Goal: Transaction & Acquisition: Purchase product/service

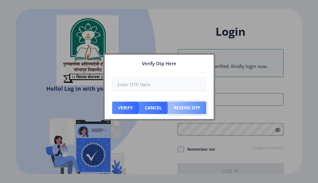
click at [139, 110] on button "Resend Otp" at bounding box center [125, 108] width 27 height 12
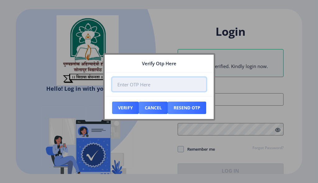
click at [167, 86] on input "number" at bounding box center [159, 84] width 94 height 14
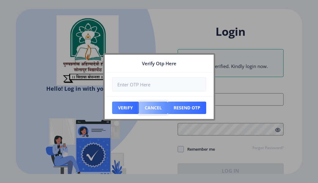
click at [139, 108] on button "Cancel" at bounding box center [125, 108] width 27 height 12
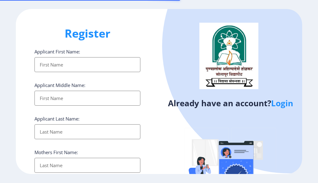
select select
click at [101, 66] on input "Applicant First Name:" at bounding box center [87, 64] width 106 height 15
type input "JYOTI"
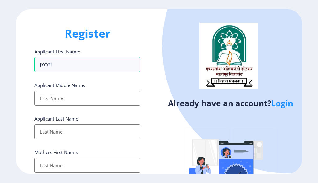
click at [80, 102] on input "Applicant First Name:" at bounding box center [87, 98] width 106 height 15
click at [86, 99] on input "Applicant First Name:" at bounding box center [87, 98] width 106 height 15
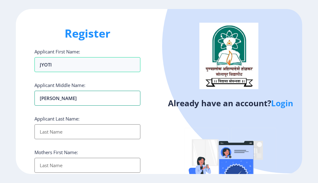
type input "SHANTAPPA"
click at [77, 128] on input "Applicant First Name:" at bounding box center [87, 131] width 106 height 15
type input "ADAKE"
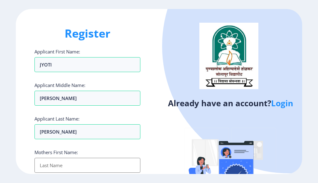
click at [63, 165] on input "Applicant First Name:" at bounding box center [87, 165] width 106 height 15
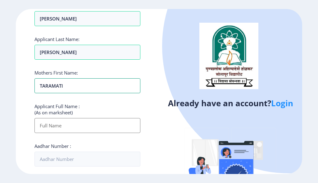
scroll to position [93, 0]
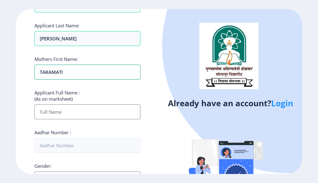
type input "TARAMATI"
click at [79, 112] on input "Applicant First Name:" at bounding box center [87, 111] width 106 height 15
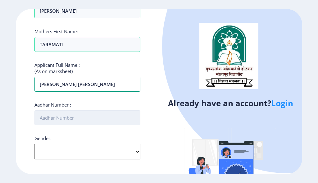
scroll to position [127, 0]
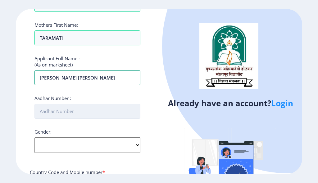
type input "ADAKE JYOTI SHANTAPPA"
click at [57, 112] on input "Aadhar Number :" at bounding box center [87, 111] width 106 height 15
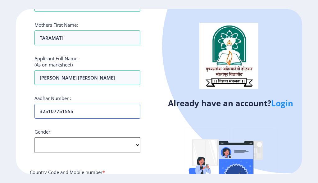
type input "325107751555"
click at [90, 145] on select "Select Gender Male Female Other" at bounding box center [87, 145] width 106 height 16
select select "Female"
click at [34, 137] on select "Select Gender Male Female Other" at bounding box center [87, 145] width 106 height 16
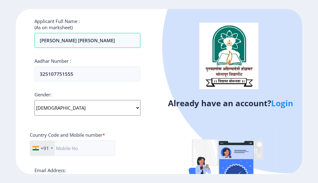
scroll to position [221, 0]
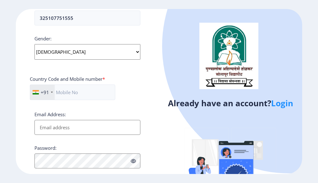
click at [81, 126] on input "Email Address:" at bounding box center [87, 127] width 106 height 15
type input "adakejyoti438@gmail.com"
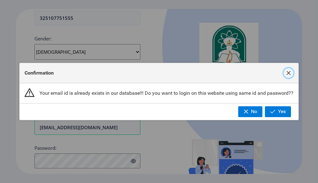
click at [287, 73] on span "button" at bounding box center [288, 73] width 5 height 5
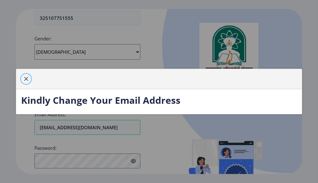
click at [26, 77] on span "button" at bounding box center [26, 78] width 5 height 5
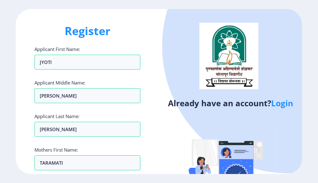
scroll to position [0, 0]
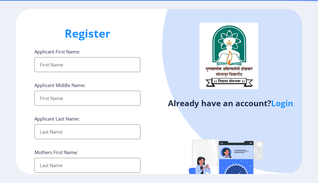
select select
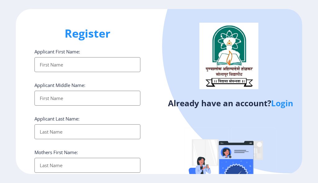
click at [96, 29] on h1 "Register" at bounding box center [87, 33] width 106 height 15
select select
click at [65, 64] on input "Applicant First Name:" at bounding box center [87, 64] width 106 height 15
type input "JYOTI"
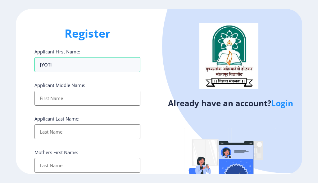
click at [76, 98] on input "Applicant First Name:" at bounding box center [87, 98] width 106 height 15
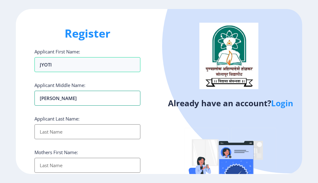
type input "SHANTAPPA"
click at [40, 129] on input "Applicant First Name:" at bounding box center [87, 131] width 106 height 15
type input "ADAKE"
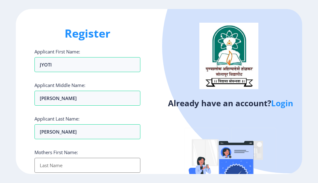
click at [48, 164] on input "Applicant First Name:" at bounding box center [87, 165] width 106 height 15
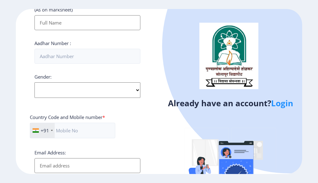
scroll to position [186, 0]
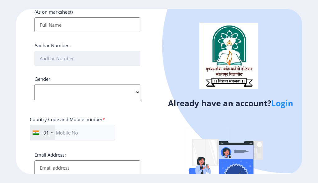
click at [82, 54] on input "Aadhar Number :" at bounding box center [87, 58] width 106 height 15
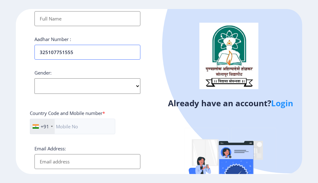
type input "325107751555"
click at [87, 82] on select "Select Gender Male Female Other" at bounding box center [87, 86] width 106 height 16
select select "Female"
click at [34, 78] on select "Select Gender Male Female Other" at bounding box center [87, 86] width 106 height 16
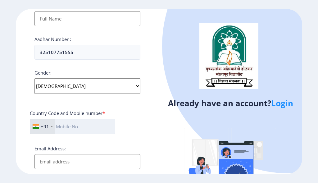
click at [83, 126] on input "text" at bounding box center [72, 127] width 85 height 16
click at [76, 161] on div "Email Address:" at bounding box center [87, 157] width 106 height 24
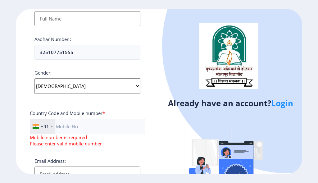
type input "adakejyoti438@gmail.com"
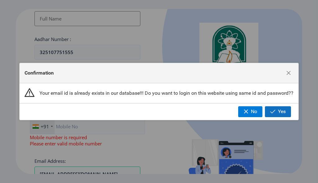
click at [273, 110] on span "button" at bounding box center [272, 111] width 5 height 5
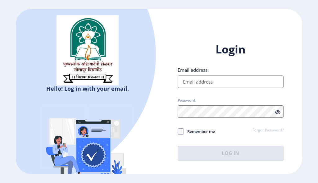
click at [214, 79] on input "Email address:" at bounding box center [231, 82] width 106 height 12
type input "adakejyoti438@gmail.com"
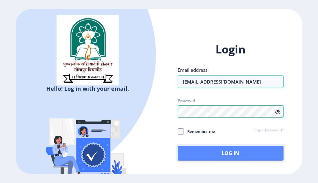
click at [218, 149] on button "Log In" at bounding box center [231, 153] width 106 height 15
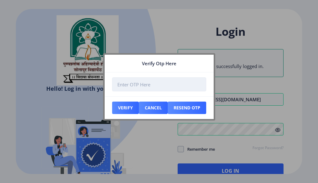
click at [152, 86] on input "number" at bounding box center [159, 84] width 94 height 14
click at [149, 87] on input "number" at bounding box center [159, 84] width 94 height 14
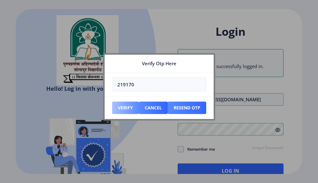
type input "219170"
click at [127, 105] on button "Verify" at bounding box center [125, 108] width 27 height 12
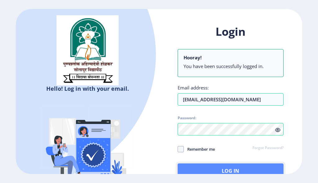
click at [207, 167] on button "Log In" at bounding box center [231, 170] width 106 height 15
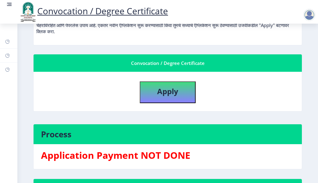
scroll to position [93, 0]
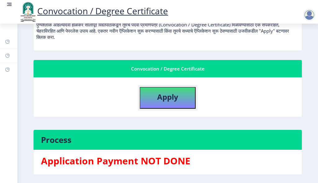
click at [167, 96] on b "Apply" at bounding box center [167, 97] width 21 height 10
select select
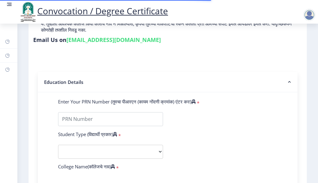
scroll to position [93, 0]
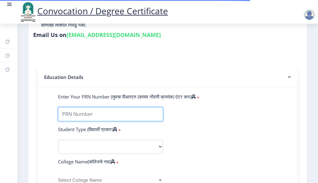
click at [83, 119] on input "Enter Your PRN Number (तुमचा पीआरएन (कायम नोंदणी क्रमांक) एंटर करा)" at bounding box center [110, 114] width 105 height 14
type input "2012032500209865"
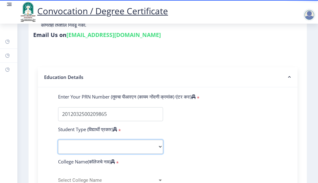
click at [82, 154] on select "Select Student Type Regular External" at bounding box center [110, 147] width 105 height 14
click at [58, 146] on select "Select Student Type Regular External" at bounding box center [110, 147] width 105 height 14
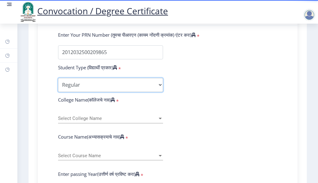
scroll to position [155, 0]
click at [95, 121] on span "Select College Name" at bounding box center [107, 118] width 99 height 5
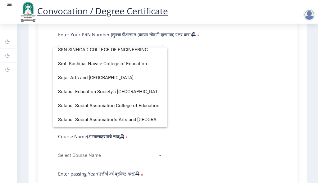
scroll to position [1850, 0]
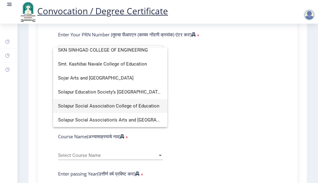
click at [102, 105] on span "Solapur Social Association College of Education" at bounding box center [110, 106] width 104 height 14
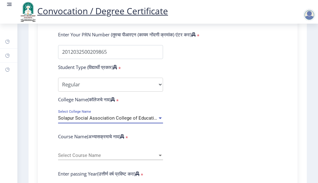
click at [147, 121] on span "Solapur Social Association College of Education" at bounding box center [108, 118] width 101 height 6
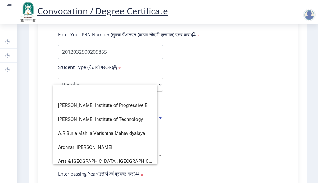
scroll to position [0, 0]
click at [194, 117] on div at bounding box center [159, 91] width 318 height 183
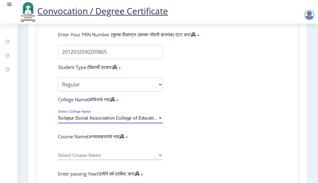
click at [145, 121] on span "Solapur Social Association College of Education" at bounding box center [108, 118] width 101 height 6
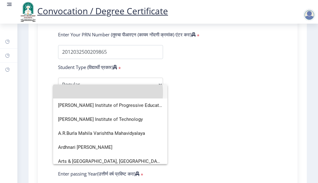
click at [100, 93] on input at bounding box center [110, 92] width 104 height 14
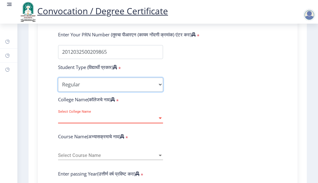
click at [94, 90] on select "Select Student Type Regular External" at bounding box center [110, 85] width 105 height 14
click at [58, 84] on select "Select Student Type Regular External" at bounding box center [110, 85] width 105 height 14
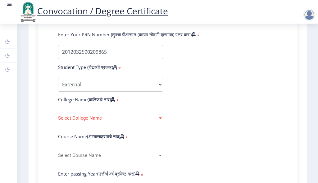
click at [93, 121] on span "Select College Name" at bounding box center [107, 118] width 99 height 5
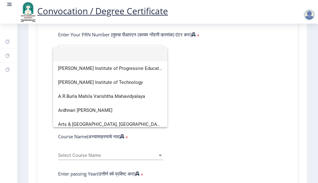
click at [199, 103] on div at bounding box center [159, 91] width 318 height 183
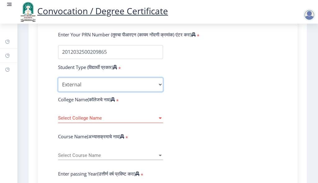
click at [109, 91] on select "Select Student Type Regular External" at bounding box center [110, 85] width 105 height 14
click at [58, 84] on select "Select Student Type Regular External" at bounding box center [110, 85] width 105 height 14
click at [73, 121] on div "Select College Name Select College Name" at bounding box center [110, 116] width 105 height 13
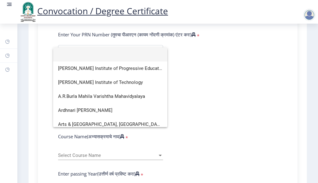
click at [183, 85] on div at bounding box center [159, 91] width 318 height 183
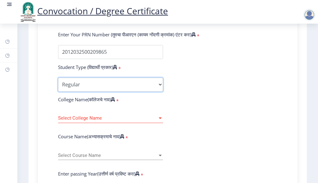
click at [130, 89] on select "Select Student Type Regular External" at bounding box center [110, 85] width 105 height 14
select select "External"
click at [58, 84] on select "Select Student Type Regular External" at bounding box center [110, 85] width 105 height 14
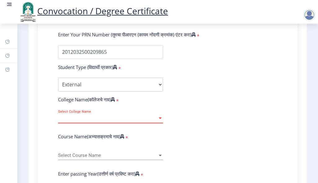
click at [130, 121] on span "Select College Name" at bounding box center [107, 118] width 99 height 5
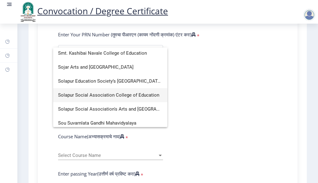
scroll to position [1850, 0]
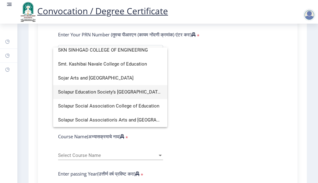
click at [91, 93] on span "Solapur Education Society’s [GEOGRAPHIC_DATA], [GEOGRAPHIC_DATA]" at bounding box center [110, 92] width 104 height 14
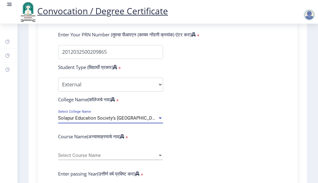
click at [101, 121] on span "Solapur Education Society’s [GEOGRAPHIC_DATA], [GEOGRAPHIC_DATA]" at bounding box center [133, 118] width 151 height 6
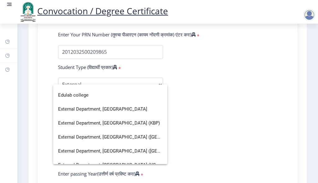
scroll to position [497, 0]
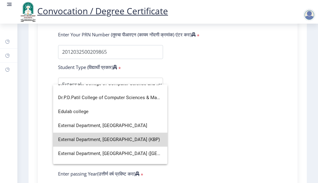
click at [116, 136] on span "External Department, [GEOGRAPHIC_DATA] (KBP)" at bounding box center [110, 140] width 104 height 14
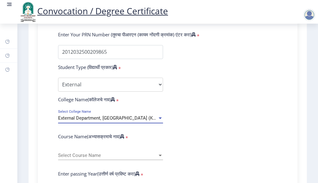
click at [141, 123] on div "External Department, Solapur University (KBP) Select College Name" at bounding box center [110, 116] width 105 height 13
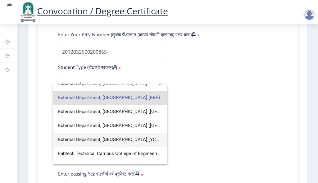
scroll to position [528, 0]
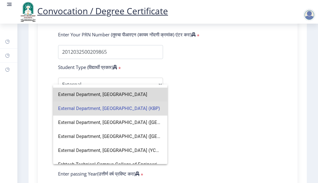
click at [123, 98] on span "External Department, [GEOGRAPHIC_DATA]" at bounding box center [110, 95] width 104 height 14
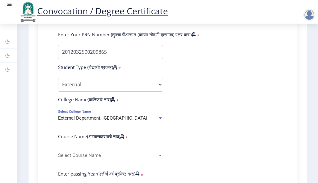
scroll to position [186, 0]
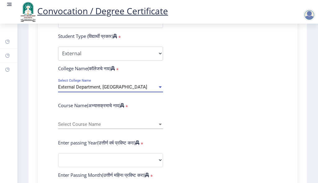
click at [134, 127] on span "Select Course Name" at bounding box center [107, 124] width 99 height 5
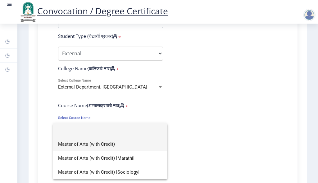
click at [105, 142] on span "Master of Arts (with Credit)" at bounding box center [110, 144] width 104 height 14
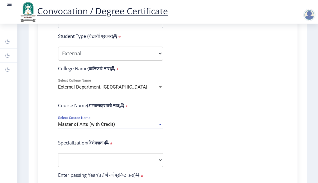
scroll to position [218, 0]
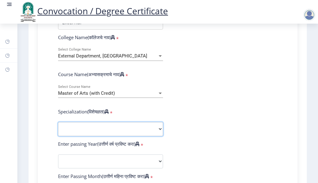
click at [123, 131] on select "Specialization English Hindi Marathi Urdu Ancient Indian History Culture & Arch…" at bounding box center [110, 129] width 105 height 14
click at [58, 128] on select "Specialization English Hindi Marathi Urdu Ancient Indian History Culture & Arch…" at bounding box center [110, 129] width 105 height 14
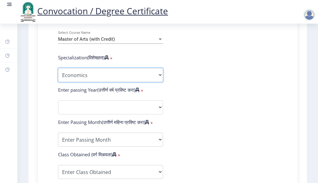
scroll to position [280, 0]
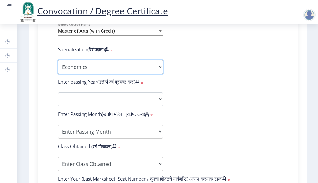
click at [101, 72] on select "Specialization English Hindi Marathi Urdu Ancient Indian History Culture & Arch…" at bounding box center [110, 67] width 105 height 14
click at [58, 66] on select "Specialization English Hindi Marathi Urdu Ancient Indian History Culture & Arch…" at bounding box center [110, 67] width 105 height 14
click at [75, 71] on select "Specialization English Hindi Marathi Urdu Ancient Indian History Culture & Arch…" at bounding box center [110, 67] width 105 height 14
select select "Marathi"
click at [58, 66] on select "Specialization English Hindi Marathi Urdu Ancient Indian History Culture & Arch…" at bounding box center [110, 67] width 105 height 14
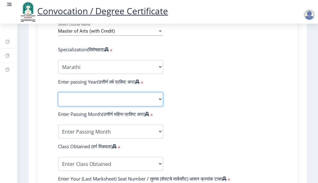
click at [110, 106] on select "2025 2024 2023 2022 2021 2020 2019 2018 2017 2016 2015 2014 2013 2012 2011 2010…" at bounding box center [110, 99] width 105 height 14
click at [58, 98] on select "2025 2024 2023 2022 2021 2020 2019 2018 2017 2016 2015 2014 2013 2012 2011 2010…" at bounding box center [110, 99] width 105 height 14
click at [117, 106] on select "2025 2024 2023 2022 2021 2020 2019 2018 2017 2016 2015 2014 2013 2012 2011 2010…" at bounding box center [110, 99] width 105 height 14
select select "2016"
click at [58, 98] on select "2025 2024 2023 2022 2021 2020 2019 2018 2017 2016 2015 2014 2013 2012 2011 2010…" at bounding box center [110, 99] width 105 height 14
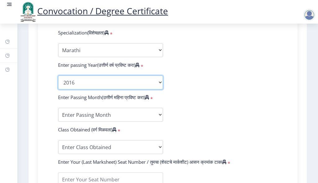
scroll to position [311, 0]
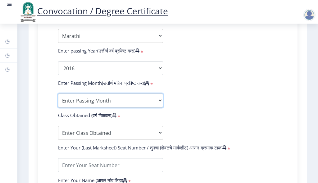
click at [113, 103] on select "Enter Passing Month March April May October November December" at bounding box center [110, 101] width 105 height 14
select select "March"
click at [58, 99] on select "Enter Passing Month March April May October November December" at bounding box center [110, 101] width 105 height 14
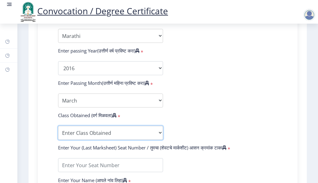
click at [97, 133] on select "Enter Class Obtained FIRST CLASS WITH DISTINCTION FIRST CLASS HIGHER SECOND CLA…" at bounding box center [110, 133] width 105 height 14
select select "Grade B"
click at [58, 132] on select "Enter Class Obtained FIRST CLASS WITH DISTINCTION FIRST CLASS HIGHER SECOND CLA…" at bounding box center [110, 133] width 105 height 14
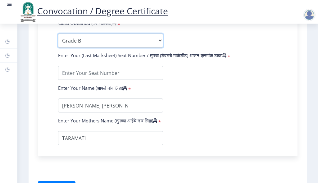
scroll to position [404, 0]
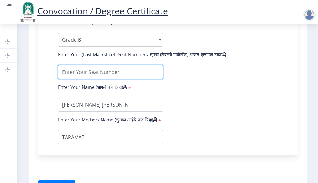
click at [111, 77] on input "textarea" at bounding box center [110, 72] width 105 height 14
type input "190413"
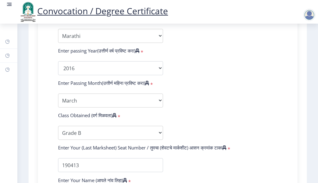
scroll to position [280, 0]
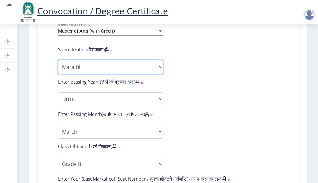
click at [111, 74] on select "Specialization English Hindi Marathi Urdu Ancient Indian History Culture & Arch…" at bounding box center [110, 67] width 105 height 14
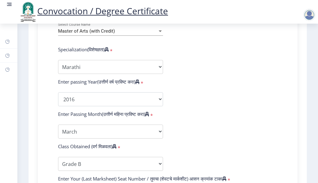
click at [225, 110] on form "Enter Your PRN Number (तुमचा पीआरएन (कायम नोंदणी क्रमांक) एंटर करा) * Student T…" at bounding box center [167, 88] width 229 height 362
click at [71, 53] on label "Specialization(विशेषज्ञता)" at bounding box center [83, 49] width 51 height 6
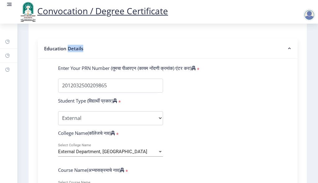
click at [71, 55] on nb-accordion-item-header "Education Details" at bounding box center [168, 49] width 260 height 20
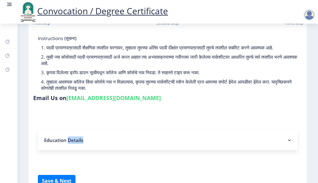
scroll to position [72, 0]
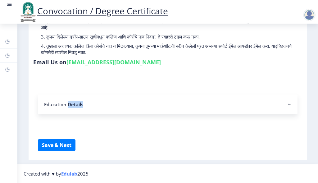
click at [116, 103] on nb-accordion-item-header "Education Details" at bounding box center [168, 104] width 260 height 20
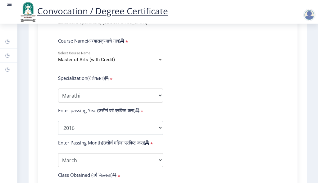
scroll to position [258, 0]
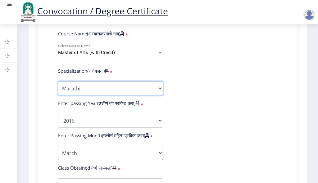
click at [116, 95] on select "Specialization English Hindi Marathi Urdu Ancient Indian History Culture & Arch…" at bounding box center [110, 88] width 105 height 14
select select "English"
click at [58, 87] on select "Specialization English Hindi Marathi Urdu Ancient Indian History Culture & Arch…" at bounding box center [110, 88] width 105 height 14
click at [198, 113] on form "Enter Your PRN Number (तुमचा पीआरएन (कायम नोंदणी क्रमांक) एंटर करा) * Student T…" at bounding box center [167, 110] width 229 height 362
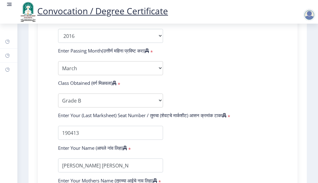
scroll to position [342, 0]
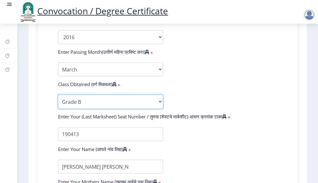
click at [135, 108] on select "Enter Class Obtained FIRST CLASS WITH DISTINCTION FIRST CLASS HIGHER SECOND CLA…" at bounding box center [110, 102] width 105 height 14
select select "Grade B+"
click at [58, 101] on select "Enter Class Obtained FIRST CLASS WITH DISTINCTION FIRST CLASS HIGHER SECOND CLA…" at bounding box center [110, 102] width 105 height 14
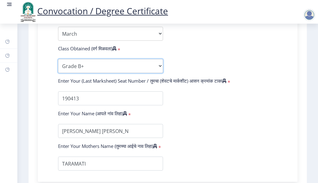
scroll to position [457, 0]
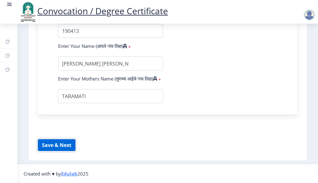
click at [57, 144] on button "Save & Next" at bounding box center [57, 145] width 38 height 12
select select
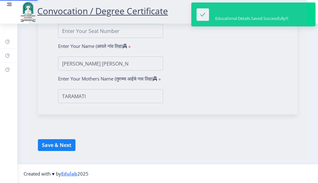
type input "2012032500209865"
select select "External"
select select "2016"
select select "March"
select select "Grade B+"
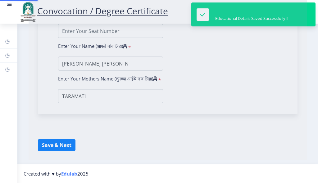
type input "190413"
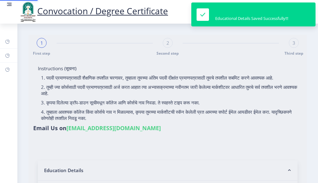
select select "English"
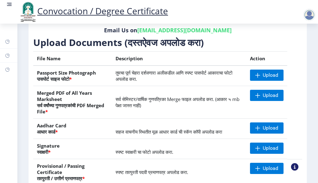
scroll to position [93, 0]
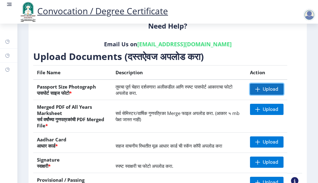
click at [266, 91] on span "Upload" at bounding box center [271, 89] width 16 height 6
click at [263, 90] on span "Upload" at bounding box center [271, 89] width 16 height 6
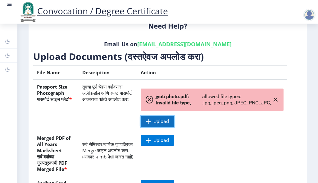
click at [152, 121] on span "Upload" at bounding box center [158, 121] width 34 height 11
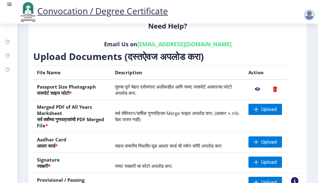
scroll to position [124, 0]
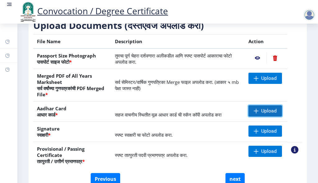
click at [256, 111] on span at bounding box center [256, 110] width 5 height 5
click at [274, 111] on span "Upload" at bounding box center [269, 111] width 16 height 6
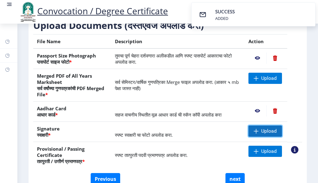
click at [254, 131] on span at bounding box center [256, 131] width 5 height 5
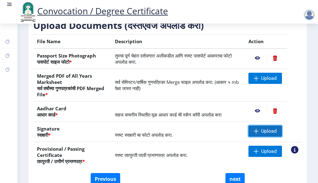
click at [263, 131] on span "Upload" at bounding box center [269, 131] width 16 height 6
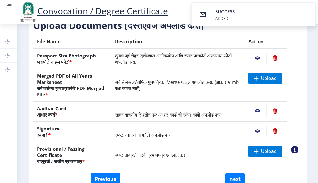
scroll to position [155, 0]
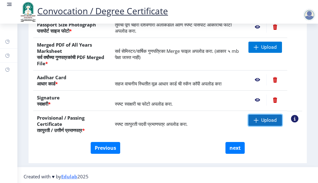
click at [271, 118] on span "Upload" at bounding box center [269, 120] width 16 height 6
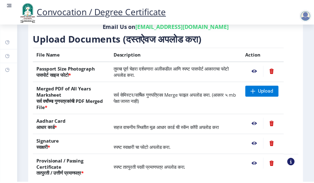
scroll to position [124, 0]
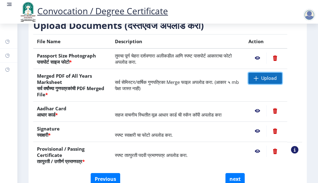
click at [257, 80] on span at bounding box center [256, 78] width 5 height 5
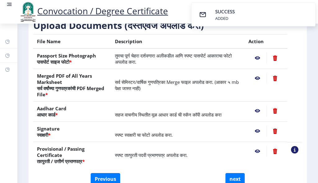
click at [256, 56] on nb-action at bounding box center [258, 58] width 18 height 11
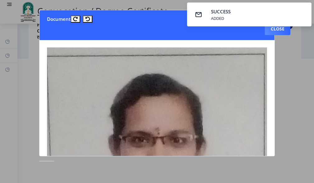
click at [279, 28] on nb-toastr-container "SUCCESS ADDED" at bounding box center [248, 14] width 129 height 29
click at [275, 32] on button "Close" at bounding box center [276, 29] width 25 height 12
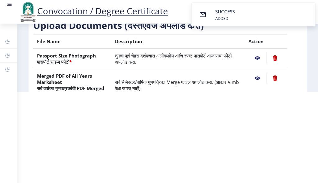
scroll to position [31, 0]
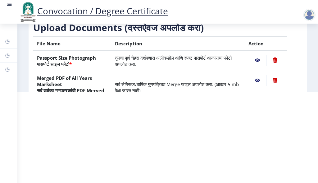
click at [295, 56] on table "File Name Description Action Passport Size Photograph पासपोर्ट साइज फोटो * तुमच…" at bounding box center [167, 103] width 269 height 134
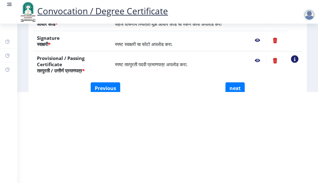
scroll to position [124, 0]
click at [255, 59] on nb-action at bounding box center [258, 60] width 18 height 11
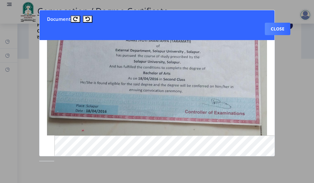
scroll to position [93, 0]
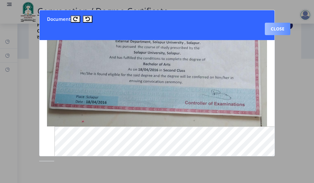
click at [273, 30] on button "Close" at bounding box center [276, 29] width 25 height 12
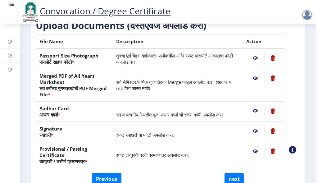
scroll to position [91, 0]
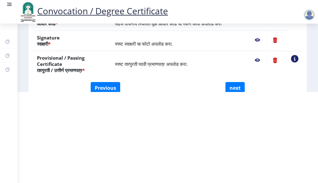
click at [293, 59] on nb-action at bounding box center [294, 58] width 7 height 7
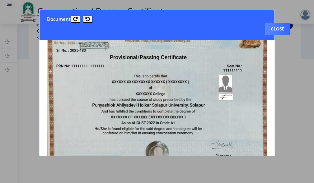
scroll to position [31, 0]
click at [275, 32] on button "Close" at bounding box center [276, 29] width 25 height 12
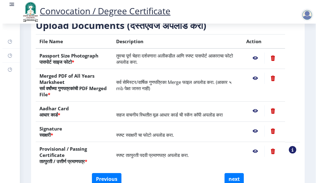
scroll to position [91, 0]
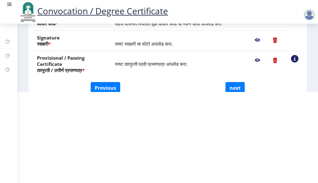
click at [255, 59] on nb-action at bounding box center [258, 60] width 18 height 11
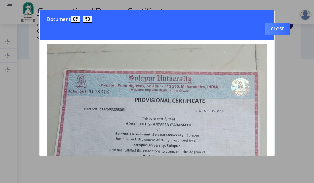
scroll to position [0, 0]
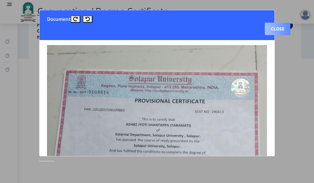
click at [279, 28] on button "Close" at bounding box center [276, 29] width 25 height 12
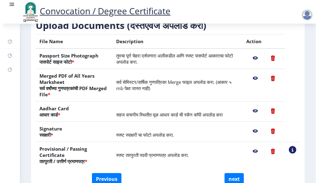
scroll to position [91, 0]
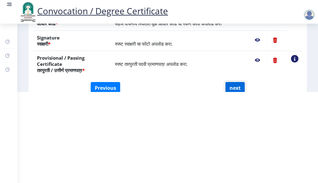
click at [234, 88] on button "next" at bounding box center [235, 88] width 19 height 12
select select
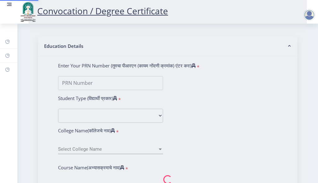
scroll to position [0, 0]
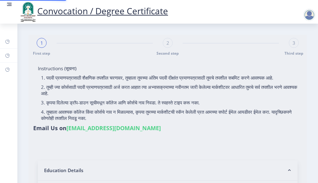
select select "External"
select select "2016"
select select "March"
select select "Grade B+"
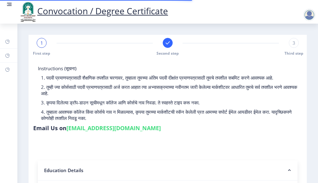
select select
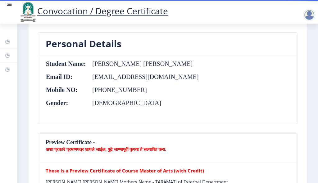
scroll to position [373, 0]
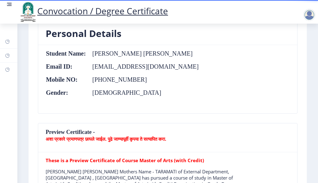
click at [73, 130] on nb-card-header "Preview Certificate - अशा प्रकारे प्रमाणपत्र छापले जाईल. पुढे जाण्यापूर्वी कृपय…" at bounding box center [167, 137] width 259 height 29
click at [51, 129] on nb-card-header "Preview Certificate - अशा प्रकारे प्रमाणपत्र छापले जाईल. पुढे जाण्यापूर्वी कृपय…" at bounding box center [167, 137] width 259 height 29
click at [54, 137] on b "अशा प्रकारे प्रमाणपत्र छापले जाईल. पुढे जाण्यापूर्वी कृपया ते सत्यापित करा." at bounding box center [106, 139] width 121 height 6
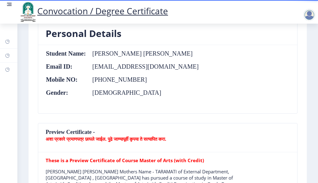
click at [60, 138] on b "अशा प्रकारे प्रमाणपत्र छापले जाईल. पुढे जाण्यापूर्वी कृपया ते सत्यापित करा." at bounding box center [106, 139] width 121 height 6
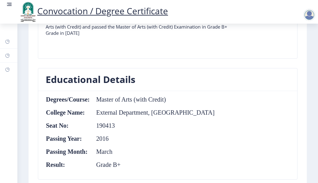
scroll to position [529, 0]
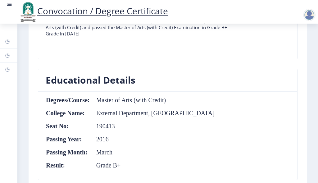
click at [126, 97] on table "Degrees/Course: Master of Arts (with Credit) College Name: External Department,…" at bounding box center [130, 136] width 169 height 78
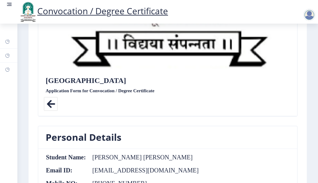
scroll to position [250, 0]
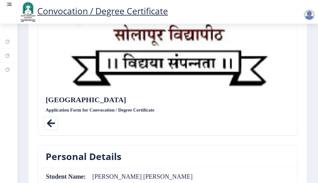
click at [46, 119] on icon at bounding box center [51, 123] width 14 height 14
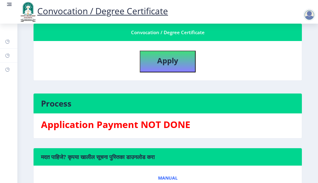
scroll to position [124, 0]
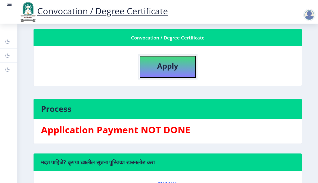
click at [154, 70] on button "Apply" at bounding box center [168, 67] width 56 height 22
select select
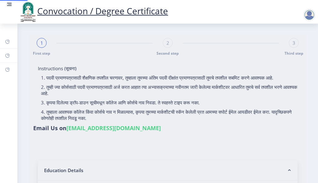
type input "2012032500209865"
select select "External"
select select "2016"
select select "March"
select select "Grade B+"
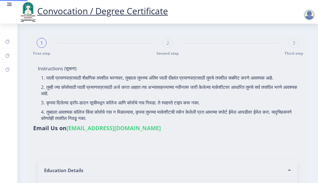
type input "190413"
select select "English"
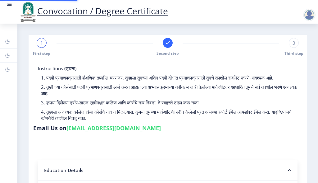
select select
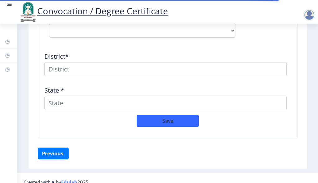
scroll to position [902, 0]
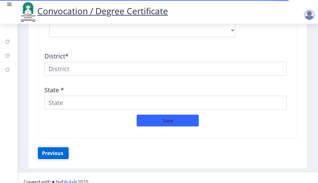
click at [52, 147] on button "Previous ‍" at bounding box center [53, 153] width 31 height 12
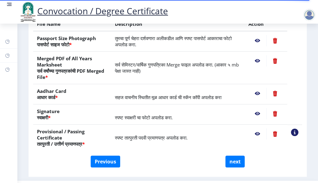
scroll to position [158, 0]
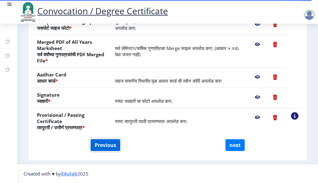
click at [109, 144] on button "Previous" at bounding box center [106, 145] width 30 height 12
select select "External"
select select "English"
select select "2016"
select select "March"
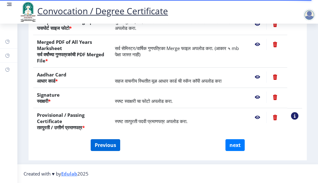
select select "Grade B+"
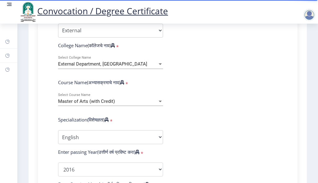
scroll to position [218, 0]
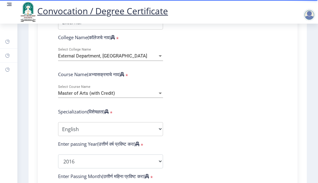
click at [147, 96] on div "Master of Arts (with Credit)" at bounding box center [107, 93] width 99 height 5
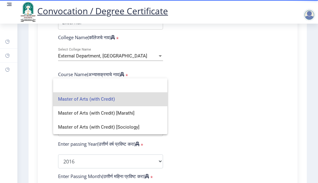
click at [133, 89] on input at bounding box center [110, 85] width 104 height 14
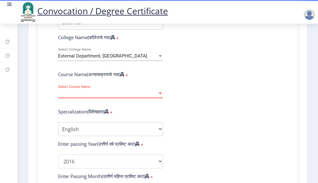
click at [131, 96] on span "Select Course Name" at bounding box center [107, 93] width 99 height 5
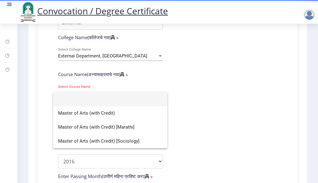
click at [190, 87] on div at bounding box center [159, 91] width 318 height 183
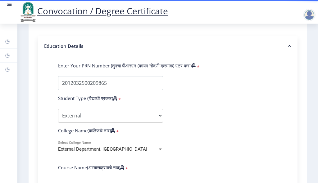
scroll to position [186, 0]
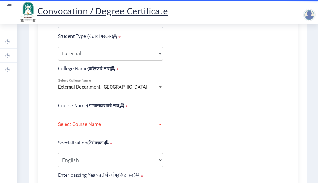
click at [91, 127] on span "Select Course Name" at bounding box center [107, 124] width 99 height 5
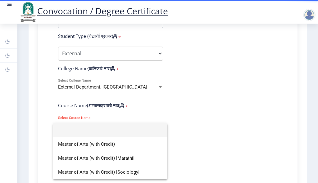
drag, startPoint x: 104, startPoint y: 130, endPoint x: 201, endPoint y: 139, distance: 97.3
click at [201, 139] on div at bounding box center [159, 91] width 318 height 183
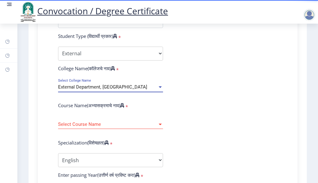
click at [151, 90] on div "External Department, [GEOGRAPHIC_DATA]" at bounding box center [107, 87] width 99 height 5
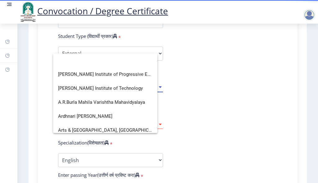
scroll to position [0, 0]
click at [230, 85] on div at bounding box center [159, 91] width 318 height 183
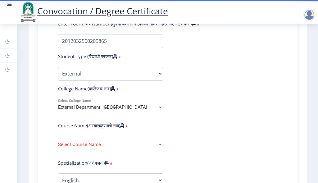
scroll to position [155, 0]
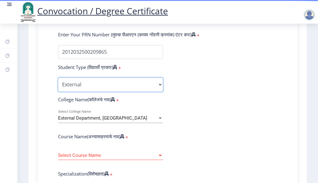
click at [135, 92] on select "Select Student Type Regular External" at bounding box center [110, 85] width 105 height 14
click at [58, 84] on select "Select Student Type Regular External" at bounding box center [110, 85] width 105 height 14
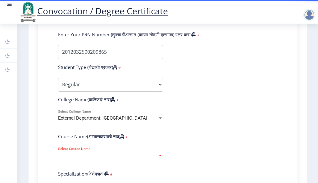
click at [134, 158] on span "Select Course Name" at bounding box center [107, 155] width 99 height 5
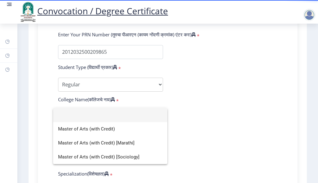
click at [201, 127] on div at bounding box center [159, 91] width 318 height 183
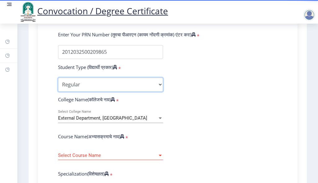
click at [135, 87] on select "Select Student Type Regular External" at bounding box center [110, 85] width 105 height 14
select select "External"
click at [58, 84] on select "Select Student Type Regular External" at bounding box center [110, 85] width 105 height 14
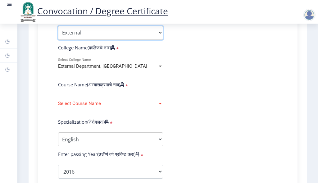
scroll to position [218, 0]
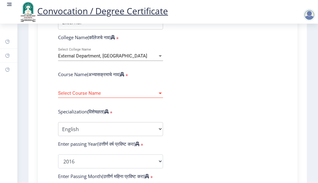
click at [143, 96] on span "Select Course Name" at bounding box center [107, 93] width 99 height 5
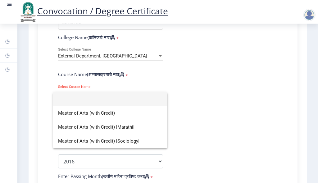
click at [154, 100] on input at bounding box center [110, 99] width 104 height 14
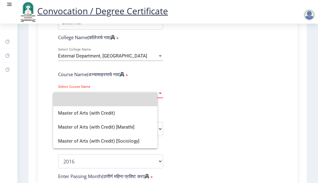
click at [154, 96] on span "Select Course Name" at bounding box center [107, 93] width 99 height 5
click at [154, 100] on input at bounding box center [110, 99] width 104 height 14
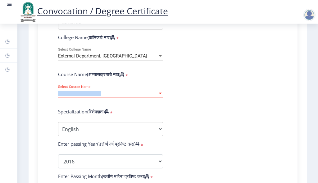
click at [154, 96] on span "Select Course Name" at bounding box center [107, 93] width 99 height 5
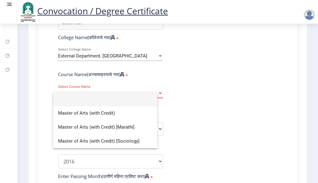
click at [153, 100] on input at bounding box center [105, 99] width 94 height 14
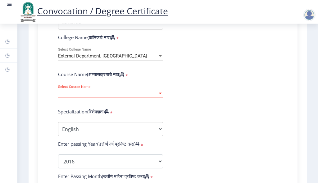
click at [154, 96] on span "Select Course Name" at bounding box center [107, 93] width 99 height 5
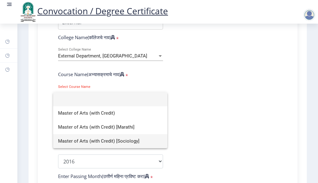
click at [133, 136] on span "Master of Arts (with Credit) [Sociology]" at bounding box center [110, 141] width 104 height 14
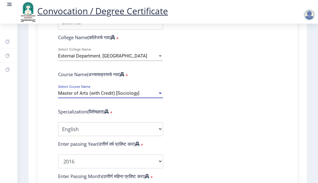
click at [140, 96] on div "Master of Arts (with Credit) [Sociology]" at bounding box center [107, 93] width 99 height 5
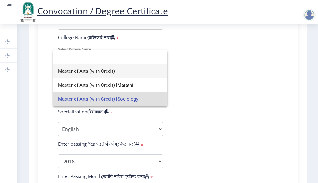
click at [134, 76] on span "Master of Arts (with Credit)" at bounding box center [110, 71] width 104 height 14
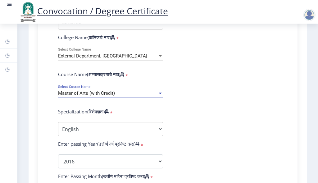
click at [131, 94] on div "Master of Arts (with Credit) Select Course Name" at bounding box center [110, 91] width 105 height 13
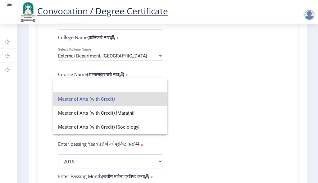
click at [128, 101] on span "Master of Arts (with Credit)" at bounding box center [110, 99] width 104 height 14
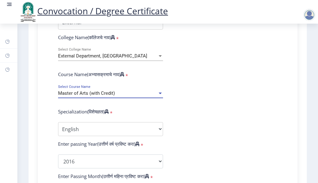
click at [127, 89] on form "Enter Your PRN Number (तुमचा पीआरएन (कायम नोंदणी क्रमांक) एंटर करा) * Student T…" at bounding box center [167, 150] width 229 height 362
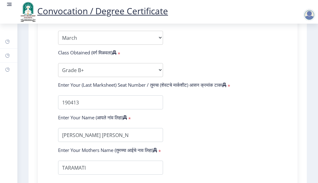
scroll to position [373, 0]
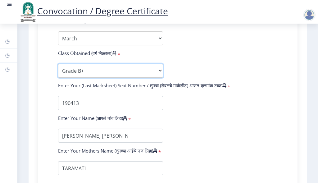
click at [117, 75] on select "Enter Class Obtained FIRST CLASS WITH DISTINCTION FIRST CLASS HIGHER SECOND CLA…" at bounding box center [110, 71] width 105 height 14
select select "SECOND CLASS"
click at [58, 70] on select "Enter Class Obtained FIRST CLASS WITH DISTINCTION FIRST CLASS HIGHER SECOND CLA…" at bounding box center [110, 71] width 105 height 14
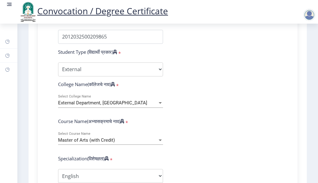
scroll to position [155, 0]
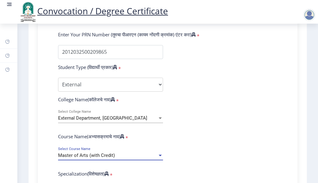
click at [115, 158] on div "Master of Arts (with Credit)" at bounding box center [107, 155] width 99 height 5
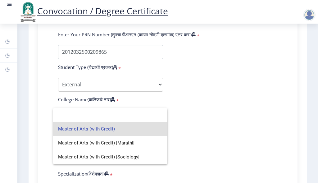
click at [132, 132] on span "Master of Arts (with Credit)" at bounding box center [110, 129] width 104 height 14
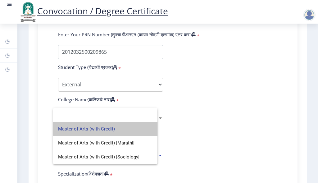
click at [132, 129] on div "External Department, Solapur University Select College Name" at bounding box center [110, 119] width 105 height 19
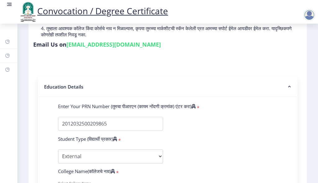
scroll to position [62, 0]
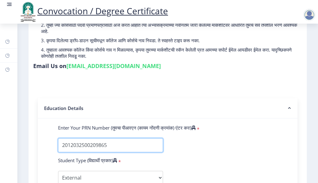
click at [116, 149] on input "Enter Your PRN Number (तुमचा पीआरएन (कायम नोंदणी क्रमांक) एंटर करा)" at bounding box center [110, 145] width 105 height 14
drag, startPoint x: 113, startPoint y: 150, endPoint x: 61, endPoint y: 150, distance: 51.6
click at [61, 150] on input "Enter Your PRN Number (तुमचा पीआरएन (कायम नोंदणी क्रमांक) एंटर करा)" at bounding box center [110, 145] width 105 height 14
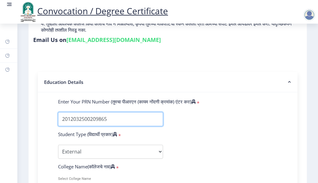
scroll to position [124, 0]
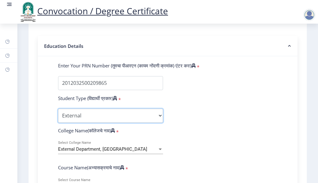
click at [122, 123] on select "Select Student Type Regular External" at bounding box center [110, 116] width 105 height 14
click at [58, 115] on select "Select Student Type Regular External" at bounding box center [110, 116] width 105 height 14
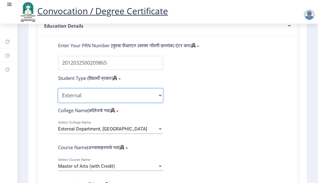
scroll to position [155, 0]
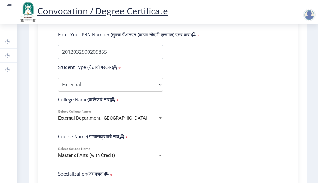
click at [128, 141] on span "*" at bounding box center [126, 138] width 4 height 6
click at [124, 139] on icon at bounding box center [122, 136] width 4 height 5
click at [128, 141] on span "*" at bounding box center [126, 138] width 4 height 6
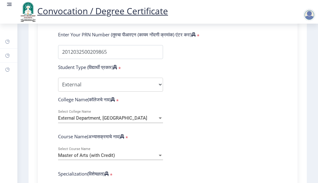
click at [158, 158] on div at bounding box center [161, 155] width 6 height 5
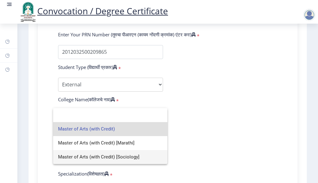
click at [125, 159] on span "Master of Arts (with Credit) [Sociology]" at bounding box center [110, 157] width 104 height 14
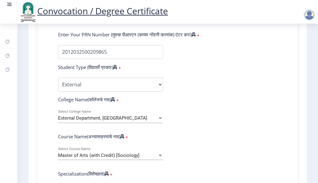
click at [134, 160] on div "Master of Arts (with Credit) [Sociology] Select Course Name" at bounding box center [110, 153] width 105 height 13
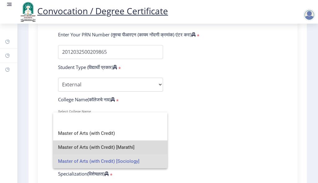
click at [132, 149] on span "Master of Arts (with Credit) [Marathi]" at bounding box center [110, 147] width 104 height 14
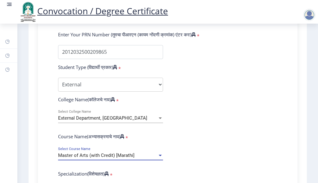
click at [153, 158] on div "Master of Arts (with Credit) [Marathi]" at bounding box center [107, 155] width 99 height 5
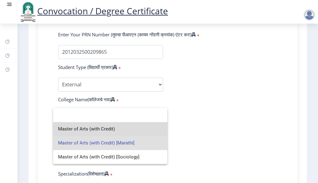
click at [137, 131] on span "Master of Arts (with Credit)" at bounding box center [110, 129] width 104 height 14
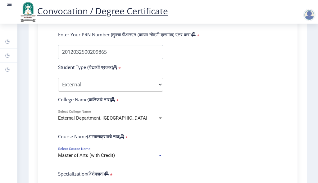
click at [126, 158] on div "Master of Arts (with Credit)" at bounding box center [107, 155] width 99 height 5
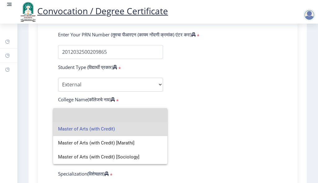
click at [123, 117] on input at bounding box center [110, 115] width 104 height 14
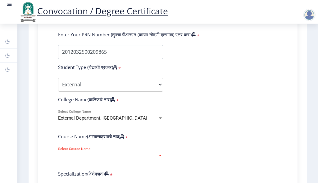
click at [122, 157] on div "Select Course Name Select Course Name" at bounding box center [110, 153] width 105 height 13
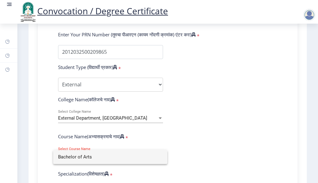
type input "Bachelor of Arts"
click at [189, 154] on div at bounding box center [159, 91] width 318 height 183
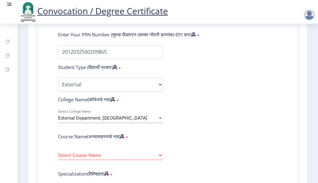
click at [104, 158] on div "Select Course Name Select Course Name" at bounding box center [110, 153] width 105 height 13
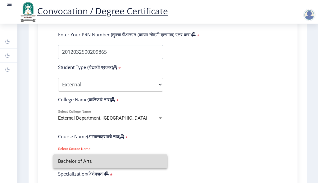
click at [80, 162] on input "Bachelor of Arts" at bounding box center [110, 161] width 104 height 14
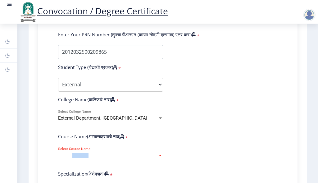
click at [80, 158] on span "Select Course Name" at bounding box center [107, 155] width 99 height 5
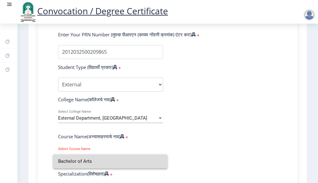
click at [164, 162] on mat-option "Bachelor of Arts" at bounding box center [110, 161] width 114 height 14
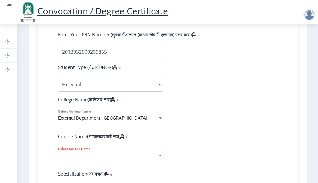
click at [155, 158] on span "Select Course Name" at bounding box center [107, 155] width 99 height 5
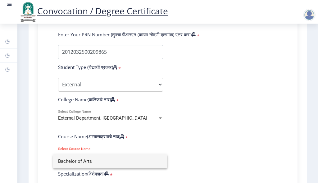
click at [145, 165] on input "Bachelor of Arts" at bounding box center [110, 161] width 104 height 14
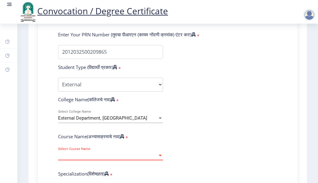
click at [145, 160] on div "Select Course Name Select Course Name" at bounding box center [110, 153] width 105 height 13
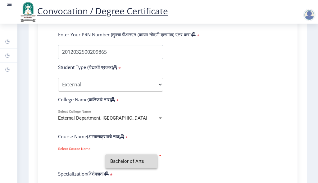
click at [145, 165] on input "Bachelor of Arts" at bounding box center [131, 161] width 42 height 14
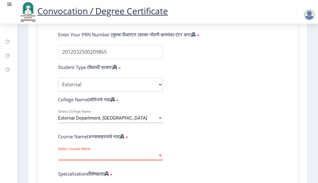
click at [162, 158] on div at bounding box center [161, 155] width 6 height 5
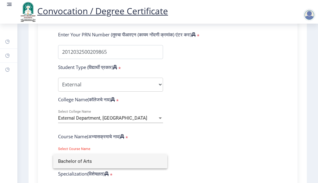
click at [149, 158] on input "Bachelor of Arts" at bounding box center [110, 161] width 104 height 14
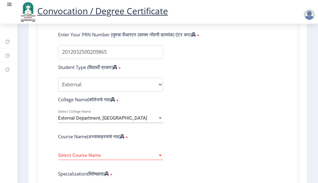
drag, startPoint x: 153, startPoint y: 154, endPoint x: 68, endPoint y: 154, distance: 84.8
click at [68, 154] on div "Select Course Name Select Course Name" at bounding box center [110, 153] width 105 height 13
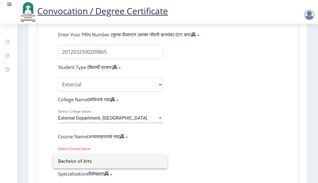
click at [71, 163] on input "Bachelor of Arts" at bounding box center [110, 161] width 104 height 14
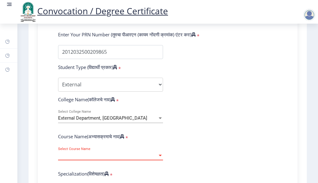
click at [71, 158] on span "Select Course Name" at bounding box center [107, 155] width 99 height 5
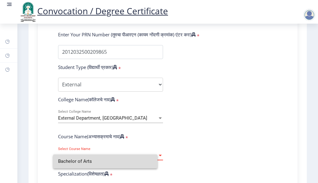
click at [71, 163] on input "Bachelor of Arts" at bounding box center [105, 161] width 94 height 14
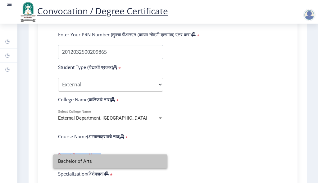
click at [71, 158] on span "Select Course Name" at bounding box center [107, 155] width 99 height 5
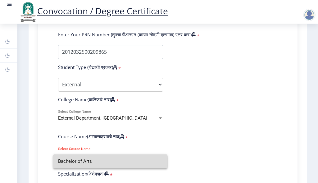
click at [83, 159] on input "Bachelor of Arts" at bounding box center [110, 161] width 104 height 14
click at [83, 158] on span "Select Course Name" at bounding box center [107, 155] width 99 height 5
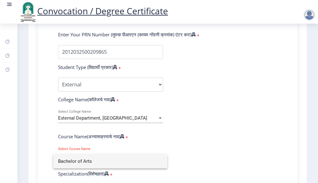
click at [92, 164] on input "Bachelor of Arts" at bounding box center [110, 161] width 104 height 14
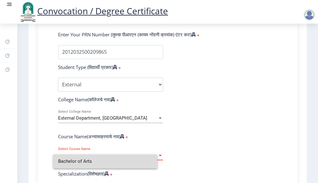
click at [92, 160] on div "Select Course Name Select Course Name" at bounding box center [110, 153] width 105 height 13
drag, startPoint x: 92, startPoint y: 162, endPoint x: 44, endPoint y: 169, distance: 48.5
click at [44, 169] on div "Bachelor of Arts" at bounding box center [159, 91] width 318 height 183
click at [44, 169] on div at bounding box center [159, 91] width 318 height 183
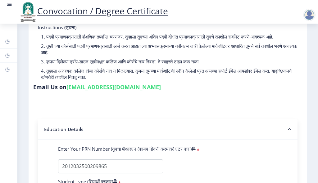
scroll to position [0, 0]
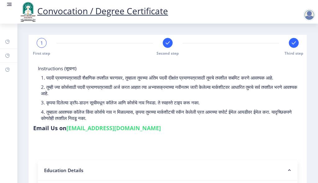
click at [96, 132] on link "[EMAIL_ADDRESS][DOMAIN_NAME]" at bounding box center [113, 127] width 94 height 7
click at [68, 132] on link "[EMAIL_ADDRESS][DOMAIN_NAME]" at bounding box center [113, 127] width 94 height 7
drag, startPoint x: 68, startPoint y: 135, endPoint x: 72, endPoint y: 136, distance: 4.1
click at [71, 132] on link "[EMAIL_ADDRESS][DOMAIN_NAME]" at bounding box center [113, 127] width 94 height 7
click at [80, 132] on link "[EMAIL_ADDRESS][DOMAIN_NAME]" at bounding box center [113, 127] width 94 height 7
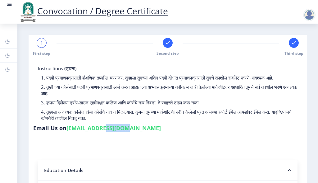
drag, startPoint x: 113, startPoint y: 139, endPoint x: 129, endPoint y: 140, distance: 15.6
click at [127, 134] on div "Email Us on su.sfc@studentscenter.in" at bounding box center [97, 129] width 128 height 10
click at [129, 134] on div "Email Us on su.sfc@studentscenter.in" at bounding box center [97, 129] width 128 height 10
drag, startPoint x: 126, startPoint y: 138, endPoint x: 119, endPoint y: 137, distance: 6.6
click at [126, 134] on div "Email Us on su.sfc@studentscenter.in" at bounding box center [97, 129] width 128 height 10
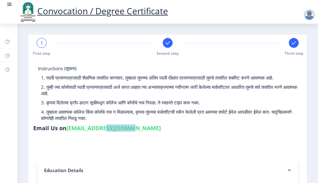
click at [119, 132] on link "[EMAIL_ADDRESS][DOMAIN_NAME]" at bounding box center [113, 127] width 94 height 7
click at [118, 132] on link "[EMAIL_ADDRESS][DOMAIN_NAME]" at bounding box center [113, 127] width 94 height 7
drag, startPoint x: 66, startPoint y: 133, endPoint x: 133, endPoint y: 134, distance: 66.8
click at [108, 132] on h6 "Email Us on su.sfc@studentscenter.in" at bounding box center [97, 127] width 128 height 7
click at [133, 132] on link "[EMAIL_ADDRESS][DOMAIN_NAME]" at bounding box center [113, 127] width 94 height 7
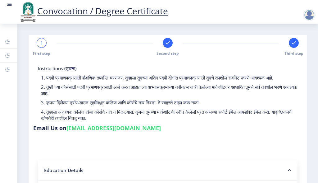
click at [149, 134] on div "Instructions (सूचना) 1. पदवी प्रमाणपत्रासाठी शैक्षणिक तपशील चरणावर, तुम्हाला तु…" at bounding box center [167, 99] width 269 height 69
click at [153, 134] on div "Instructions (सूचना) 1. पदवी प्रमाणपत्रासाठी शैक्षणिक तपशील चरणावर, तुम्हाला तु…" at bounding box center [167, 99] width 269 height 69
click at [152, 134] on div "Instructions (सूचना) 1. पदवी प्रमाणपत्रासाठी शैक्षणिक तपशील चरणावर, तुम्हाला तु…" at bounding box center [167, 99] width 269 height 69
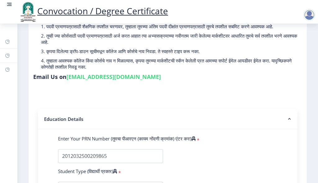
scroll to position [124, 0]
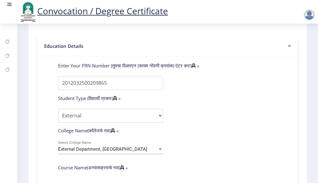
click at [286, 49] on rect at bounding box center [289, 46] width 6 height 6
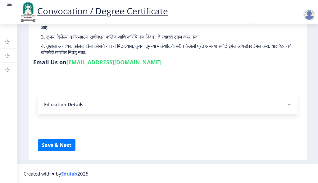
scroll to position [41, 0]
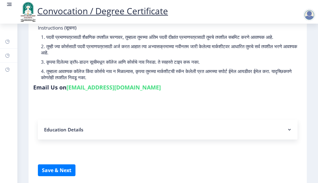
click at [137, 140] on nb-accordion-item-header "Education Details" at bounding box center [168, 130] width 260 height 20
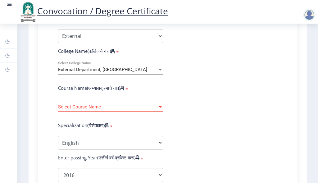
scroll to position [196, 0]
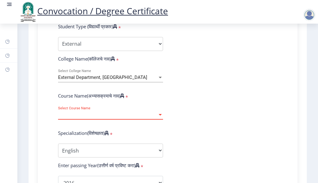
click at [144, 117] on span "Select Course Name" at bounding box center [107, 114] width 99 height 5
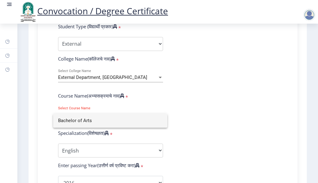
click at [142, 126] on input "Bachelor of Arts" at bounding box center [110, 121] width 104 height 14
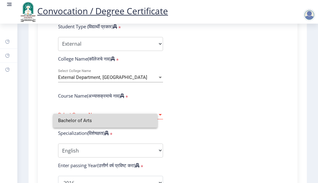
click at [142, 125] on div "Select Course Name Select Course Name" at bounding box center [110, 115] width 105 height 19
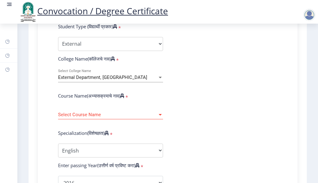
click at [152, 117] on span "Select Course Name" at bounding box center [107, 114] width 99 height 5
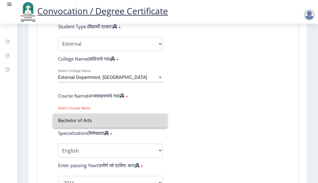
click at [159, 123] on input "Bachelor of Arts" at bounding box center [110, 121] width 104 height 14
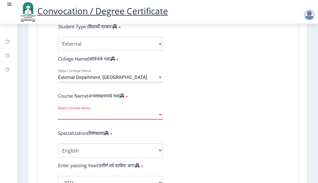
click at [146, 117] on span "Select Course Name" at bounding box center [107, 114] width 99 height 5
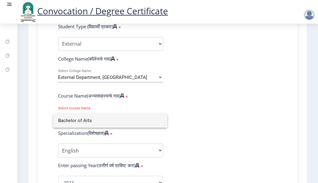
click at [159, 119] on input "Bachelor of Arts" at bounding box center [110, 121] width 104 height 14
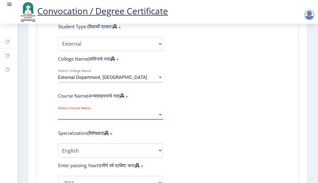
click at [150, 117] on span "Select Course Name" at bounding box center [107, 114] width 99 height 5
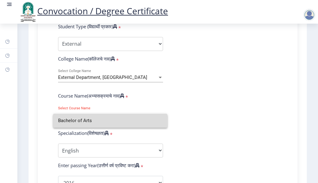
drag, startPoint x: 88, startPoint y: 123, endPoint x: 5, endPoint y: 123, distance: 83.6
click at [5, 123] on div "Bachelor of Arts" at bounding box center [159, 91] width 318 height 183
click at [7, 124] on div at bounding box center [159, 91] width 318 height 183
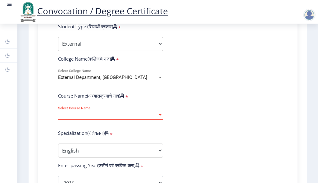
click at [105, 117] on span "Select Course Name" at bounding box center [107, 114] width 99 height 5
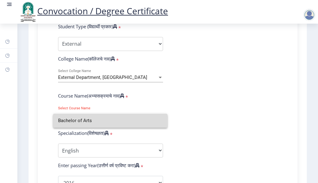
drag, startPoint x: 105, startPoint y: 120, endPoint x: 62, endPoint y: 123, distance: 43.0
click at [67, 122] on input "Bachelor of Arts" at bounding box center [110, 121] width 104 height 14
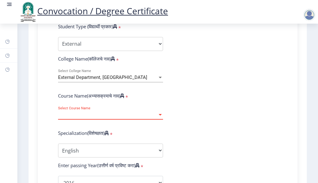
click at [24, 127] on nb-layout-column "1 First step Second step Third step Instructions (सूचना) 1. पदवी प्रमाणपत्रासाठ…" at bounding box center [167, 120] width 301 height 585
click at [144, 117] on span "Select Course Name" at bounding box center [107, 114] width 99 height 5
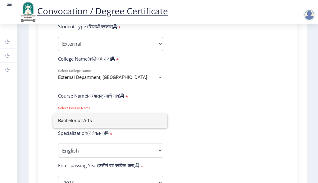
click at [244, 128] on div at bounding box center [159, 91] width 318 height 183
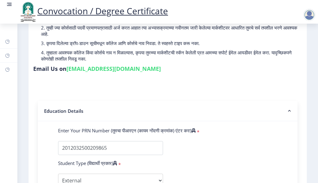
scroll to position [0, 0]
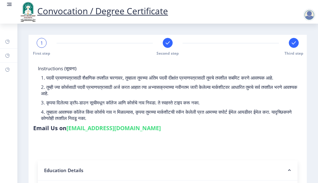
click at [10, 5] on rect at bounding box center [10, 4] width 4 height 1
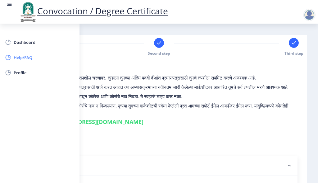
click at [18, 53] on link "Help/FAQ" at bounding box center [40, 57] width 80 height 15
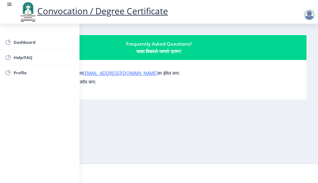
click at [128, 89] on div "कोणत्याही प्रश्नासाठी, कृपया आम्हाला su.sfc@studentscenter.in वर ईमेल करा. किंव…" at bounding box center [159, 80] width 280 height 30
click at [115, 70] on link "[EMAIL_ADDRESS][DOMAIN_NAME]" at bounding box center [120, 73] width 75 height 6
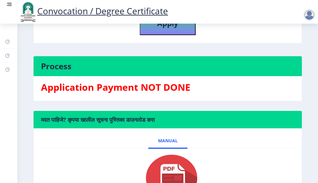
scroll to position [105, 0]
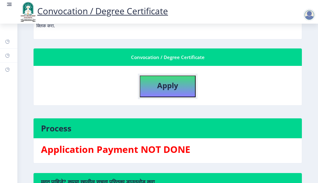
click at [161, 90] on b "Apply" at bounding box center [167, 85] width 21 height 10
select select
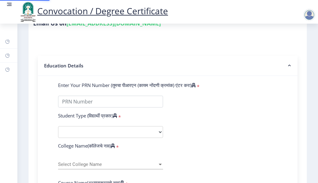
type input "2012032500209865"
select select "External"
select select "2016"
select select "March"
select select "Grade B+"
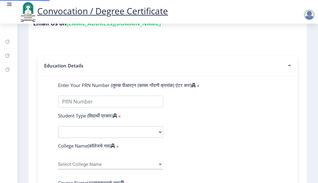
type input "190413"
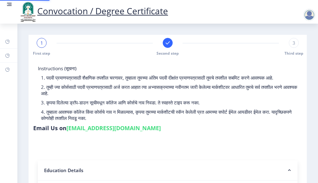
select select
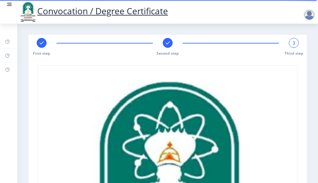
click at [6, 3] on nav "Convocation / Degree Certificate" at bounding box center [159, 12] width 318 height 24
click at [309, 15] on div at bounding box center [309, 15] width 12 height 12
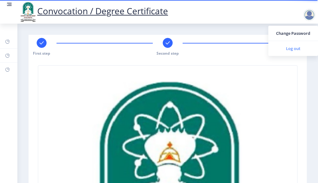
click at [294, 51] on span "Log out" at bounding box center [293, 48] width 40 height 7
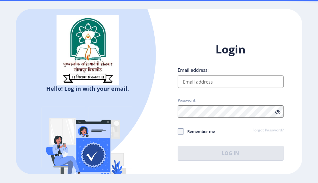
click at [198, 80] on input "Email address:" at bounding box center [231, 82] width 106 height 12
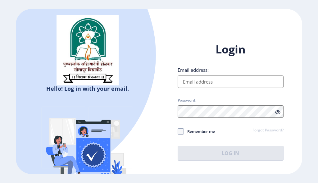
type input "[EMAIL_ADDRESS][DOMAIN_NAME]"
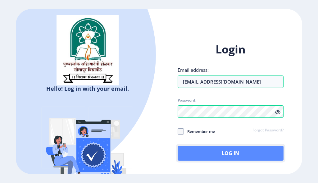
click at [227, 154] on button "Log In" at bounding box center [231, 153] width 106 height 15
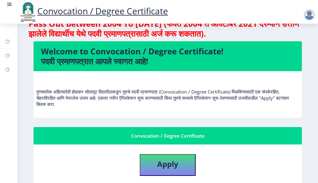
scroll to position [124, 0]
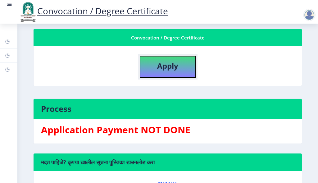
click at [174, 67] on b "Apply" at bounding box center [167, 66] width 21 height 10
select select
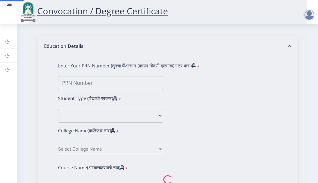
type input "2012032500209865"
select select "External"
select select "2016"
select select "March"
select select "Grade B+"
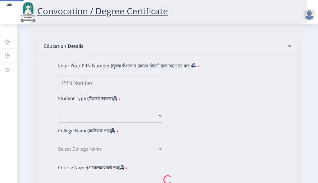
type input "190413"
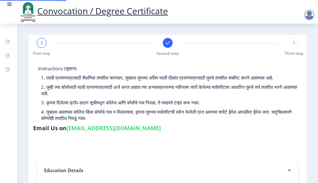
select select
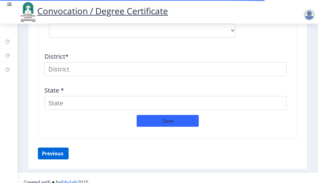
scroll to position [902, 0]
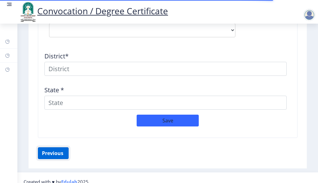
click button "Previous ‍"
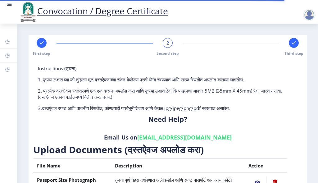
scroll to position [158, 0]
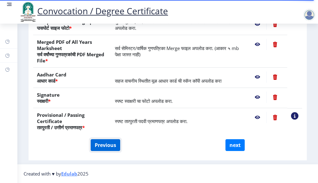
click button "Previous"
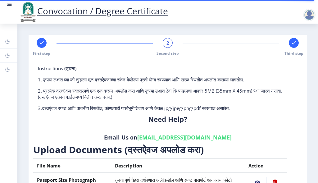
select select "External"
select select "English"
select select "2016"
select select "March"
select select "Grade B+"
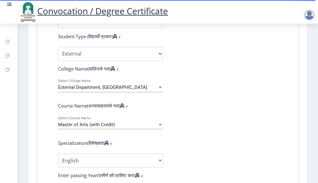
scroll to position [186, 0]
click div
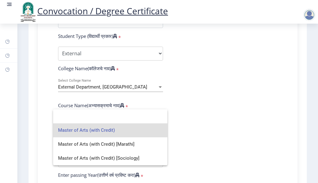
click div
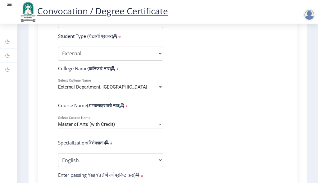
click div "External Department, Solapur University"
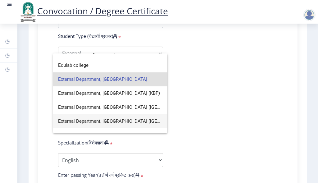
scroll to position [497, 0]
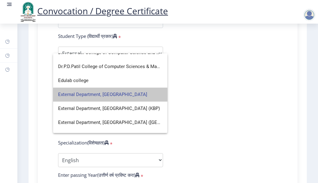
click span "External Department, Solapur University"
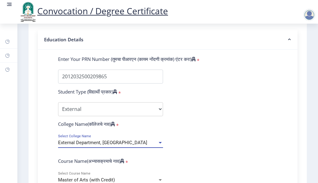
scroll to position [124, 0]
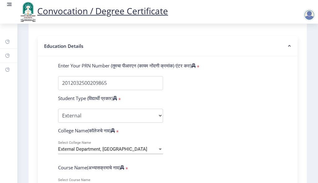
click label "Enter Your PRN Number (तुमचा पीआरएन (कायम नोंदणी क्रमांक) एंटर करा)"
click input "Enter Your PRN Number (तुमचा पीआरएन (कायम नोंदणी क्रमांक) एंटर करा)"
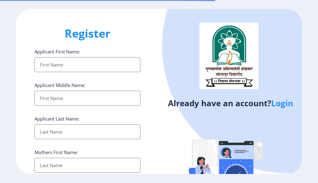
select select
click at [77, 65] on input "Applicant First Name:" at bounding box center [87, 64] width 106 height 15
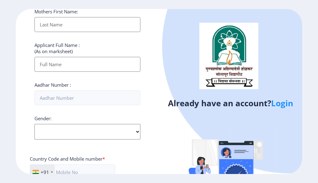
scroll to position [218, 0]
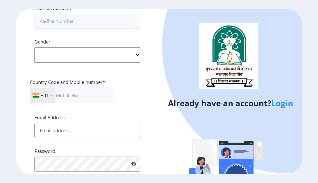
click at [92, 134] on input "Email Address:" at bounding box center [87, 130] width 106 height 15
type input "[EMAIL_ADDRESS][DOMAIN_NAME]"
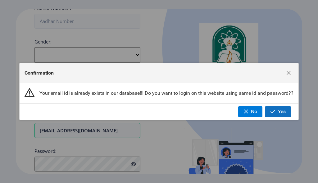
click at [271, 113] on span "button" at bounding box center [272, 111] width 5 height 5
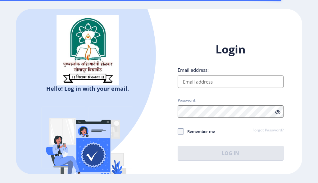
click at [220, 80] on input "Email address:" at bounding box center [231, 82] width 106 height 12
type input "[EMAIL_ADDRESS][DOMAIN_NAME]"
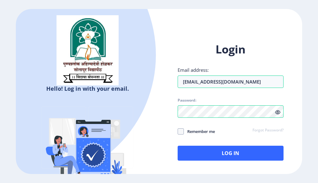
click at [278, 114] on icon at bounding box center [277, 112] width 5 height 5
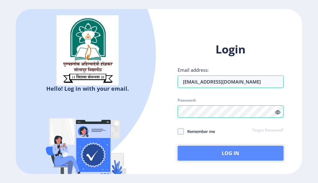
click at [220, 151] on button "Log In" at bounding box center [231, 153] width 106 height 15
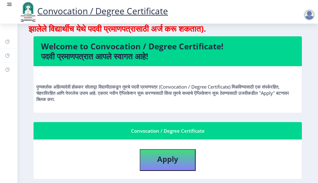
scroll to position [93, 0]
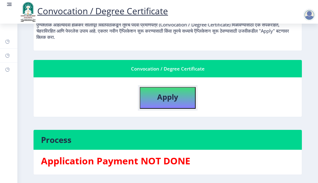
click at [154, 104] on button "Apply" at bounding box center [168, 98] width 56 height 22
select select
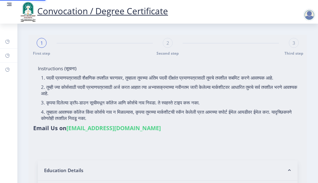
type input "2012032500209865"
select select "External"
select select "2016"
select select "March"
select select "Grade B+"
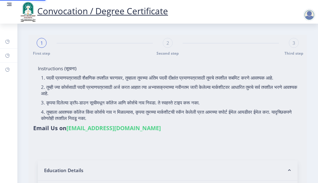
type input "190413"
select select "English"
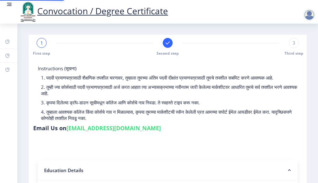
select select
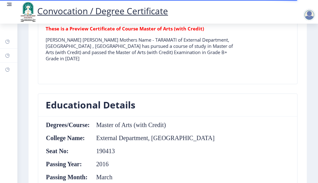
scroll to position [559, 0]
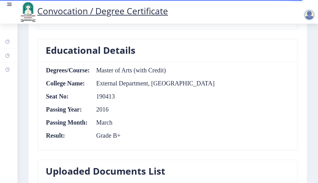
click at [102, 106] on td "2016" at bounding box center [152, 109] width 125 height 7
click at [105, 119] on td "March" at bounding box center [152, 122] width 125 height 7
click at [120, 80] on td "External Department, [GEOGRAPHIC_DATA]" at bounding box center [152, 83] width 125 height 7
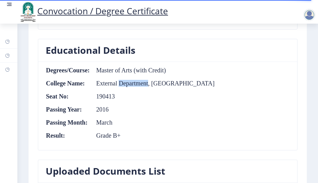
click at [120, 80] on td "External Department, [GEOGRAPHIC_DATA]" at bounding box center [152, 83] width 125 height 7
click at [133, 62] on nb-card-body "Degrees/Course: Master of Arts (with Credit) College Name: External Department,…" at bounding box center [167, 106] width 259 height 88
click at [131, 62] on nb-card-body "Degrees/Course: Master of Arts (with Credit) College Name: External Department,…" at bounding box center [167, 106] width 259 height 88
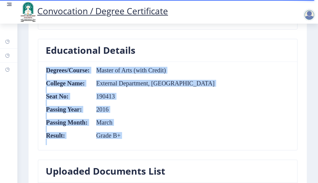
click at [132, 62] on nb-card-body "Degrees/Course: Master of Arts (with Credit) College Name: External Department,…" at bounding box center [167, 106] width 259 height 88
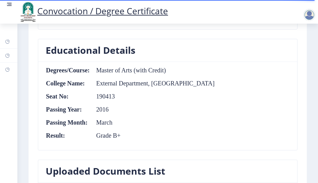
click at [130, 67] on td "Master of Arts (with Credit)" at bounding box center [152, 70] width 125 height 7
click at [175, 67] on td "Master of Arts (with Credit)" at bounding box center [152, 70] width 125 height 7
drag, startPoint x: 167, startPoint y: 62, endPoint x: 93, endPoint y: 65, distance: 74.6
click at [93, 67] on td "Master of Arts (with Credit)" at bounding box center [152, 70] width 125 height 7
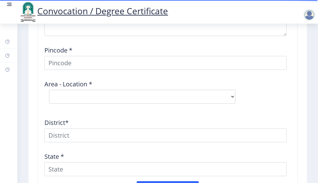
scroll to position [902, 0]
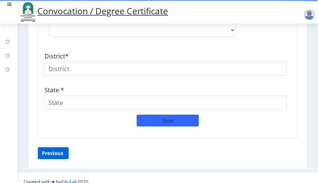
click at [48, 147] on button "Previous ‍" at bounding box center [53, 153] width 31 height 12
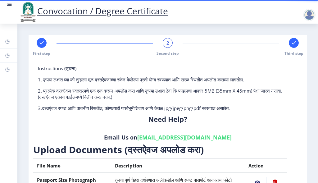
scroll to position [155, 0]
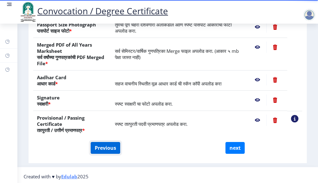
click at [95, 151] on button "Previous" at bounding box center [106, 148] width 30 height 12
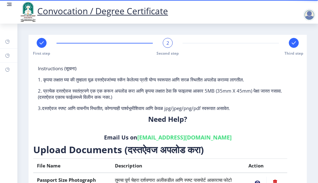
select select "External"
select select "English"
select select "2016"
select select "March"
select select "Grade B+"
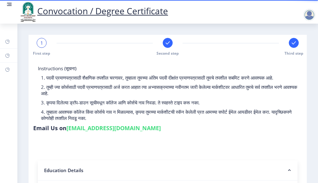
scroll to position [186, 0]
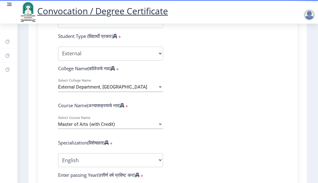
click at [129, 127] on div "Master of Arts (with Credit)" at bounding box center [107, 124] width 99 height 5
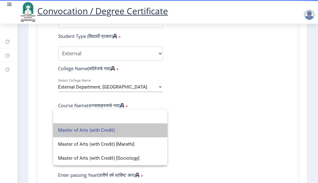
click at [115, 135] on span "Master of Arts (with Credit)" at bounding box center [110, 130] width 104 height 14
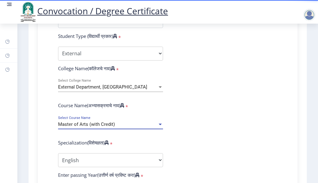
click at [113, 127] on span "Master of Arts (with Credit)" at bounding box center [86, 124] width 57 height 6
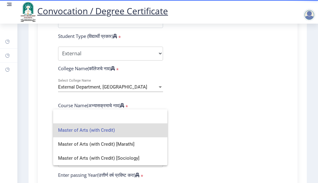
click at [90, 131] on span "Master of Arts (with Credit)" at bounding box center [110, 130] width 104 height 14
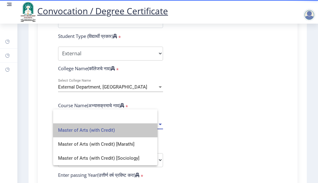
click at [90, 127] on span "Master of Arts (with Credit)" at bounding box center [86, 124] width 57 height 6
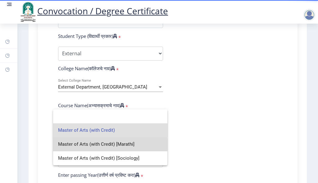
click at [87, 149] on span "Master of Arts (with Credit) [Marathi]" at bounding box center [110, 144] width 104 height 14
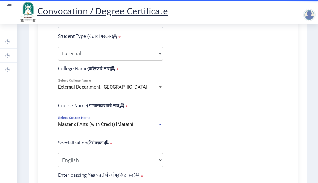
click at [101, 127] on span "Master of Arts (with Credit) [Marathi]" at bounding box center [96, 124] width 76 height 6
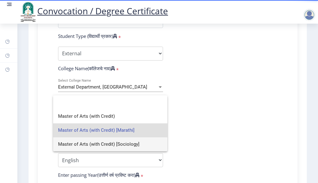
click at [107, 143] on span "Master of Arts (with Credit) [Sociology]" at bounding box center [110, 144] width 104 height 14
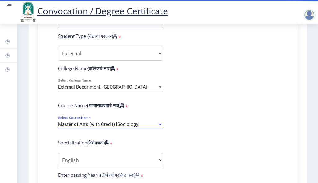
click at [130, 127] on span "Master of Arts (with Credit) [Sociology]" at bounding box center [98, 124] width 81 height 6
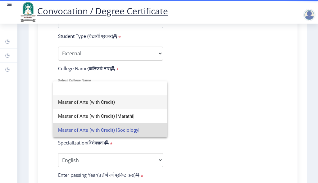
click at [114, 103] on span "Master of Arts (with Credit)" at bounding box center [110, 102] width 104 height 14
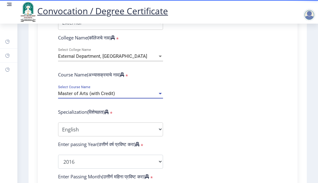
scroll to position [218, 0]
click at [156, 114] on form "Enter Your PRN Number (तुमचा पीआरएन (कायम नोंदणी क्रमांक) एंटर करा) * Student T…" at bounding box center [167, 150] width 229 height 362
click at [159, 94] on div at bounding box center [160, 94] width 3 height 2
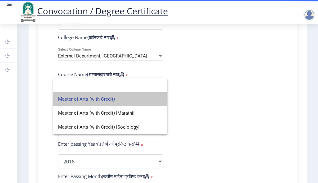
click at [117, 98] on span "Master of Arts (with Credit)" at bounding box center [110, 99] width 104 height 14
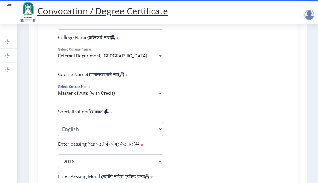
click at [176, 103] on form "Enter Your PRN Number (तुमचा पीआरएन (कायम नोंदणी क्रमांक) एंटर करा) * Student T…" at bounding box center [167, 150] width 229 height 362
click at [141, 98] on div "Master of Arts (with Credit) Select Course Name" at bounding box center [110, 91] width 105 height 13
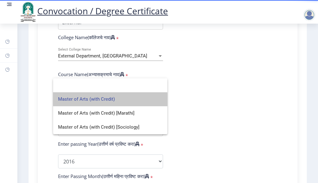
click at [99, 103] on span "Master of Arts (with Credit)" at bounding box center [110, 99] width 104 height 14
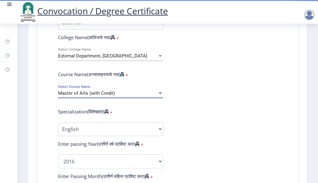
click at [155, 96] on div "Master of Arts (with Credit)" at bounding box center [107, 93] width 99 height 5
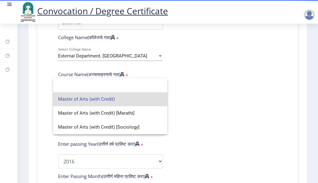
click at [217, 94] on div at bounding box center [159, 91] width 318 height 183
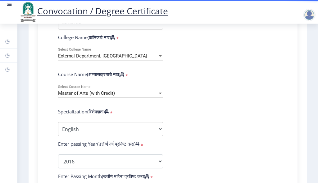
click at [111, 96] on div "Master of Arts (with Credit) Select Course Name" at bounding box center [110, 91] width 105 height 13
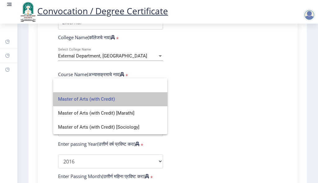
click at [113, 102] on span "Master of Arts (with Credit)" at bounding box center [110, 99] width 104 height 14
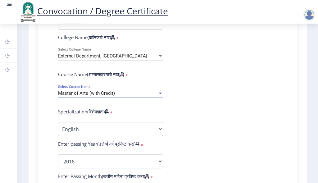
click at [173, 93] on form "Enter Your PRN Number (तुमचा पीआरएन (कायम नोंदणी क्रमांक) एंटर करा) * Student T…" at bounding box center [167, 150] width 229 height 362
click at [136, 96] on div "Master of Arts (with Credit)" at bounding box center [107, 93] width 99 height 5
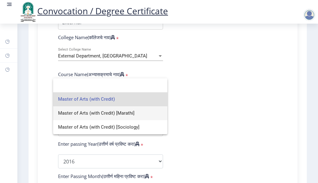
drag, startPoint x: 141, startPoint y: 101, endPoint x: 114, endPoint y: 116, distance: 30.6
click at [114, 116] on span "Master of Arts (with Credit) [Marathi]" at bounding box center [110, 113] width 104 height 14
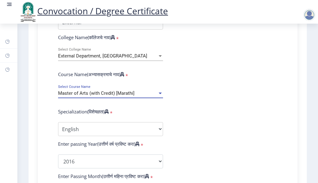
drag, startPoint x: 209, startPoint y: 78, endPoint x: 185, endPoint y: 81, distance: 24.4
click at [209, 78] on form "Enter Your PRN Number (तुमचा पीआरएन (कायम नोंदणी क्रमांक) एंटर करा) * Student T…" at bounding box center [167, 150] width 229 height 362
click at [135, 96] on div "Master of Arts (with Credit) [Marathi]" at bounding box center [107, 93] width 99 height 5
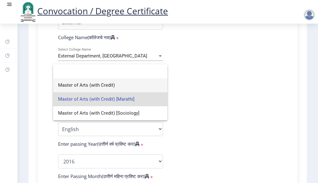
click at [127, 87] on span "Master of Arts (with Credit)" at bounding box center [110, 85] width 104 height 14
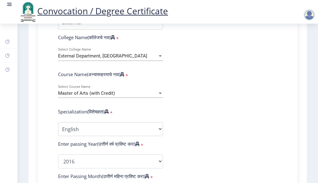
drag, startPoint x: 185, startPoint y: 71, endPoint x: 146, endPoint y: 101, distance: 49.2
click at [146, 96] on div "Master of Arts (with Credit)" at bounding box center [107, 93] width 99 height 5
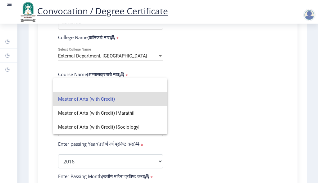
click at [128, 100] on span "Master of Arts (with Credit)" at bounding box center [110, 99] width 104 height 14
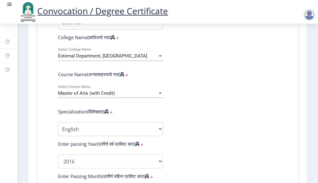
drag, startPoint x: 171, startPoint y: 82, endPoint x: 140, endPoint y: 96, distance: 33.8
click at [140, 96] on div "Master of Arts (with Credit) Select Course Name" at bounding box center [110, 91] width 105 height 13
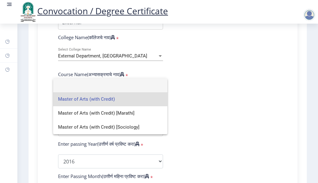
click at [139, 86] on input at bounding box center [110, 85] width 104 height 14
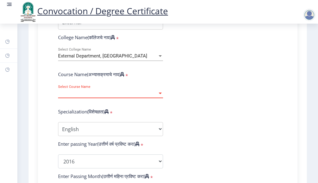
click at [137, 96] on span "Select Course Name" at bounding box center [107, 93] width 99 height 5
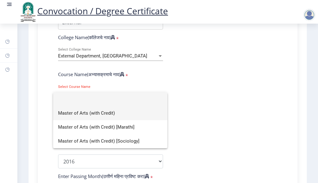
click at [119, 115] on span "Master of Arts (with Credit)" at bounding box center [110, 113] width 104 height 14
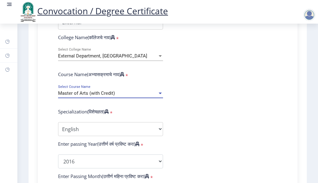
click at [133, 96] on div "Master of Arts (with Credit)" at bounding box center [107, 93] width 99 height 5
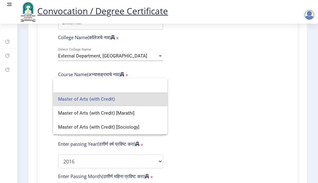
click at [126, 101] on span "Master of Arts (with Credit)" at bounding box center [110, 99] width 104 height 14
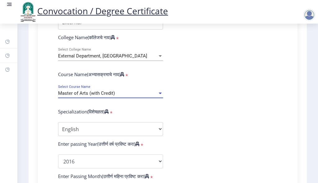
click at [108, 96] on span "Master of Arts (with Credit)" at bounding box center [86, 93] width 57 height 6
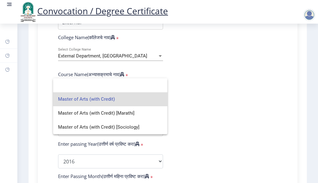
click at [122, 99] on span "Master of Arts (with Credit)" at bounding box center [110, 99] width 104 height 14
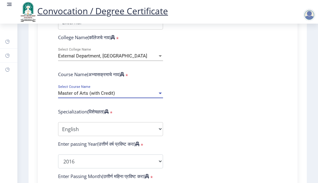
click at [159, 96] on div at bounding box center [161, 93] width 6 height 5
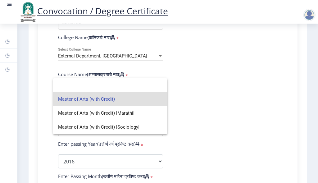
click at [145, 97] on span "Master of Arts (with Credit)" at bounding box center [110, 99] width 104 height 14
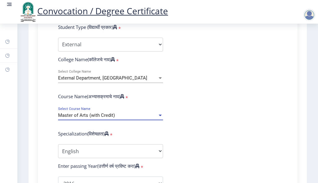
scroll to position [186, 0]
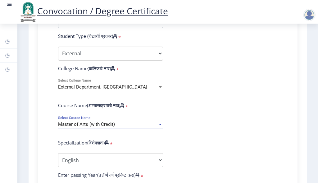
click at [152, 127] on div "Master of Arts (with Credit)" at bounding box center [107, 124] width 99 height 5
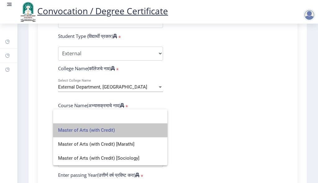
click at [120, 130] on span "Master of Arts (with Credit)" at bounding box center [110, 130] width 104 height 14
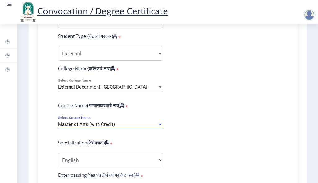
click at [111, 127] on span "Master of Arts (with Credit)" at bounding box center [86, 124] width 57 height 6
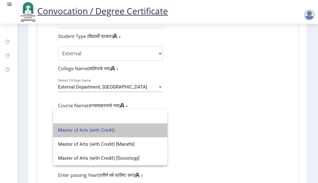
click at [109, 133] on span "Master of Arts (with Credit)" at bounding box center [110, 130] width 104 height 14
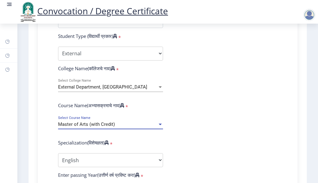
click at [110, 127] on span "Master of Arts (with Credit)" at bounding box center [86, 124] width 57 height 6
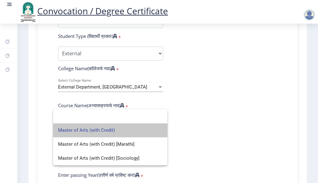
click at [118, 132] on span "Master of Arts (with Credit)" at bounding box center [110, 130] width 104 height 14
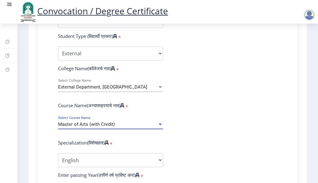
click at [87, 127] on span "Master of Arts (with Credit)" at bounding box center [86, 124] width 57 height 6
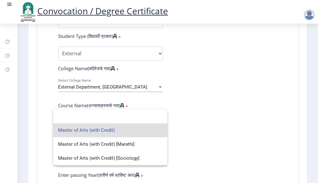
click at [178, 123] on div at bounding box center [159, 91] width 318 height 183
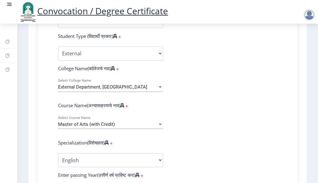
click at [128, 110] on span "*" at bounding box center [126, 106] width 4 height 6
click at [130, 127] on div "Master of Arts (with Credit)" at bounding box center [107, 124] width 99 height 5
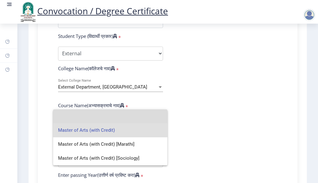
click at [104, 120] on input at bounding box center [110, 116] width 104 height 14
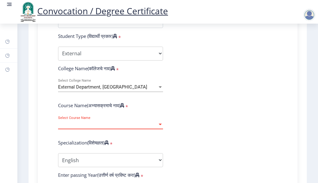
click at [101, 127] on span "Select Course Name" at bounding box center [107, 124] width 99 height 5
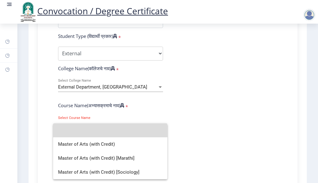
click at [96, 133] on input at bounding box center [110, 130] width 104 height 14
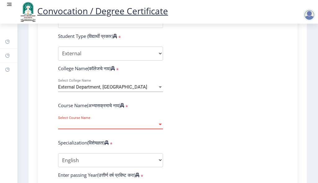
click at [138, 127] on span "Select Course Name" at bounding box center [107, 124] width 99 height 5
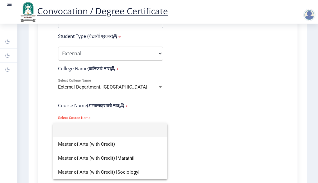
click at [191, 89] on div at bounding box center [159, 91] width 318 height 183
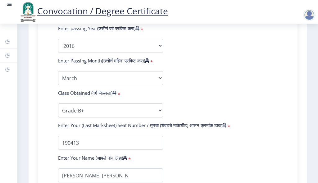
scroll to position [240, 0]
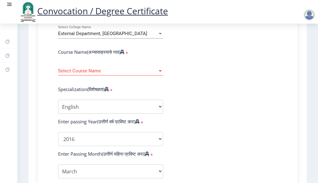
click at [112, 74] on span "Select Course Name" at bounding box center [107, 70] width 99 height 5
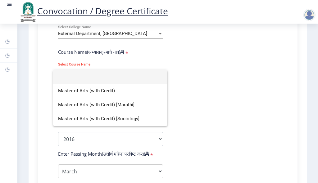
click at [196, 85] on div at bounding box center [159, 91] width 318 height 183
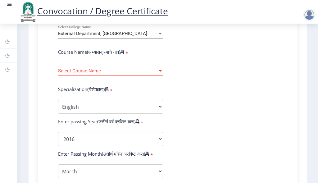
click at [146, 74] on span "Select Course Name" at bounding box center [107, 70] width 99 height 5
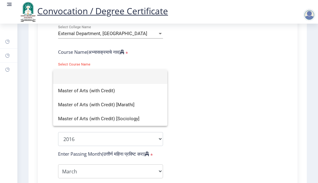
click at [204, 79] on div at bounding box center [159, 91] width 318 height 183
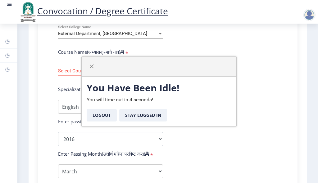
select select "External"
select select "English"
select select "2016"
select select "March"
select select "Grade B+"
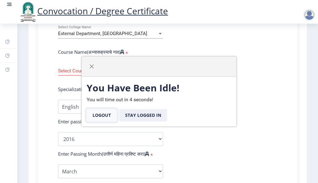
click at [106, 117] on button "Logout" at bounding box center [102, 115] width 30 height 12
click at [95, 117] on button "Logout" at bounding box center [102, 115] width 30 height 12
click at [140, 117] on button "Stay Logged In" at bounding box center [143, 115] width 48 height 12
click at [120, 116] on button "Stay Logged In" at bounding box center [143, 115] width 48 height 12
click at [129, 113] on button "Stay Logged In" at bounding box center [143, 115] width 48 height 12
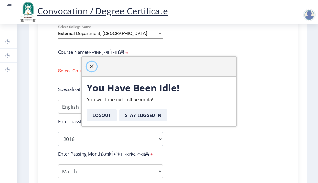
click at [92, 66] on span "button" at bounding box center [91, 66] width 5 height 5
click at [135, 117] on button "Stay Logged In" at bounding box center [143, 115] width 48 height 12
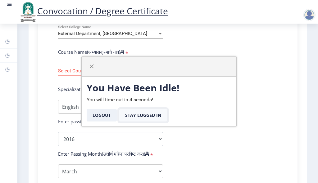
click at [135, 116] on button "Stay Logged In" at bounding box center [143, 115] width 48 height 12
click at [94, 114] on button "Logout" at bounding box center [102, 115] width 30 height 12
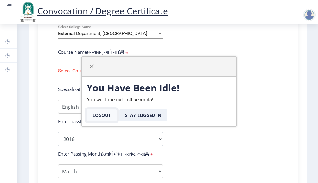
click at [94, 114] on button "Logout" at bounding box center [102, 115] width 30 height 12
click at [138, 112] on button "Stay Logged In" at bounding box center [143, 115] width 48 height 12
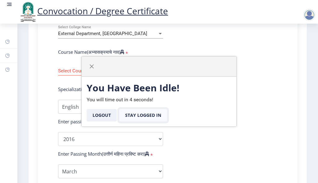
click at [138, 112] on button "Stay Logged In" at bounding box center [143, 115] width 48 height 12
click at [90, 64] on span "button" at bounding box center [91, 66] width 5 height 5
click at [91, 65] on span "button" at bounding box center [91, 66] width 5 height 5
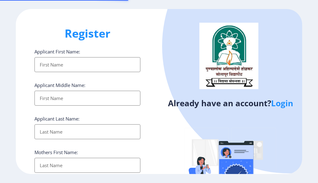
select select
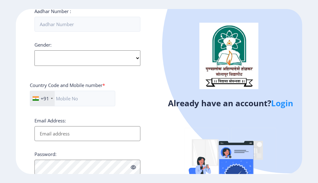
scroll to position [268, 0]
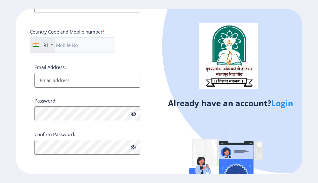
click at [89, 78] on input "Email Address:" at bounding box center [87, 80] width 106 height 15
type input "[EMAIL_ADDRESS][DOMAIN_NAME]"
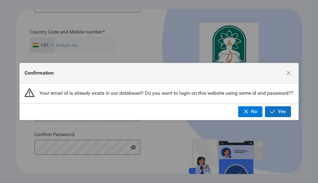
click at [280, 110] on span "Yes" at bounding box center [282, 112] width 8 height 6
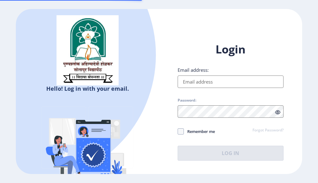
click at [213, 83] on input "Email address:" at bounding box center [231, 82] width 106 height 12
type input "[EMAIL_ADDRESS][DOMAIN_NAME]"
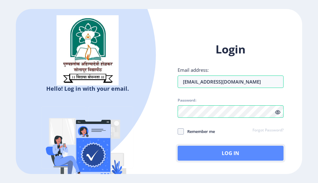
click at [230, 150] on button "Log In" at bounding box center [231, 153] width 106 height 15
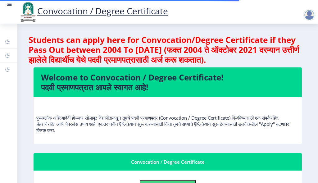
scroll to position [124, 0]
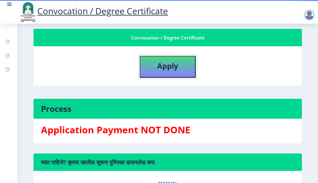
click at [169, 70] on b "Apply" at bounding box center [167, 66] width 21 height 10
select select
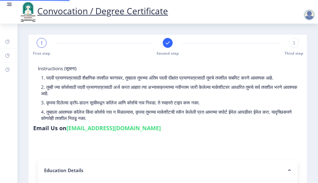
type input "2012032500209865"
select select "External"
select select "2016"
select select "March"
select select "Grade B+"
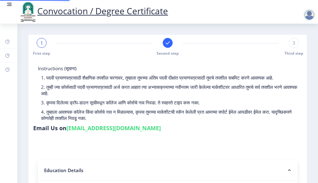
type input "190413"
select select
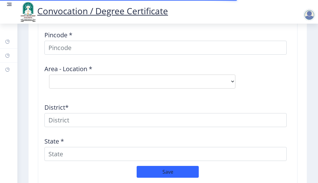
scroll to position [902, 0]
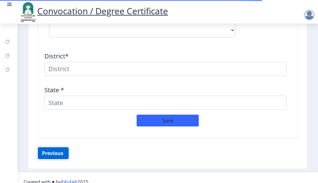
click at [55, 147] on button "Previous ‍" at bounding box center [53, 153] width 31 height 12
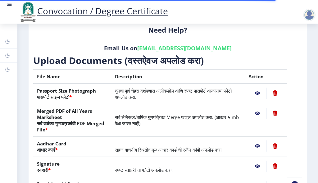
scroll to position [158, 0]
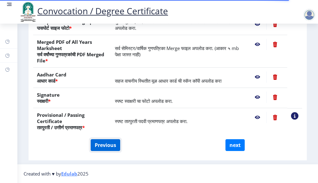
click at [107, 144] on button "Previous" at bounding box center [106, 145] width 30 height 12
select select "External"
select select "English"
select select "2016"
select select "March"
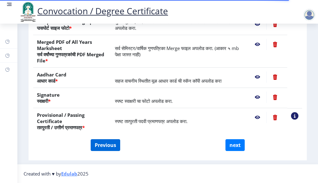
select select "Grade B+"
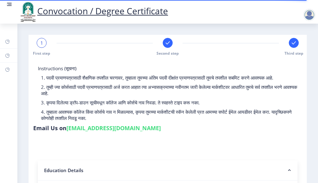
scroll to position [186, 0]
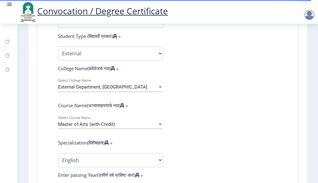
click at [126, 127] on div "Master of Arts (with Credit)" at bounding box center [107, 124] width 99 height 5
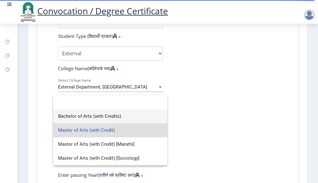
click at [125, 117] on span "Bachelor of Arts (with Credits)" at bounding box center [110, 116] width 104 height 14
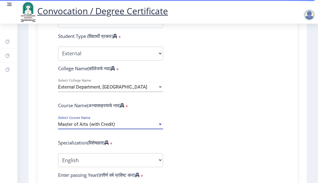
select select "English"
click at [155, 90] on div "External Department, [GEOGRAPHIC_DATA]" at bounding box center [107, 87] width 99 height 5
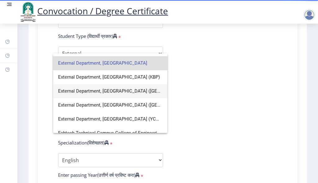
scroll to position [528, 0]
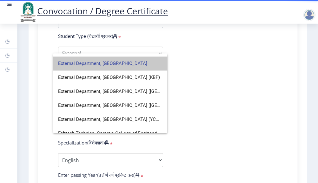
click at [117, 63] on span "External Department, [GEOGRAPHIC_DATA]" at bounding box center [110, 64] width 104 height 14
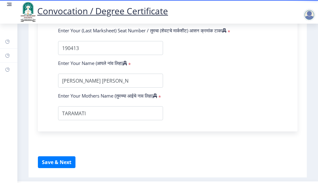
scroll to position [457, 0]
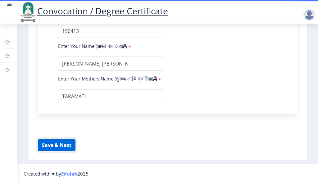
click at [55, 148] on button "Save & Next" at bounding box center [57, 145] width 38 height 12
select select
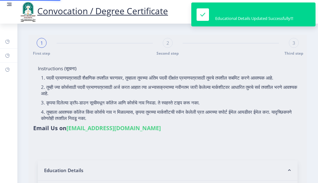
type input "2012032500209865"
select select "External"
select select "2016"
select select "March"
select select "Grade B+"
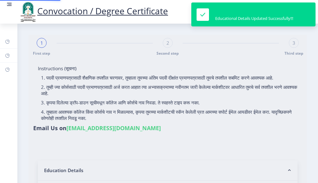
type input "190413"
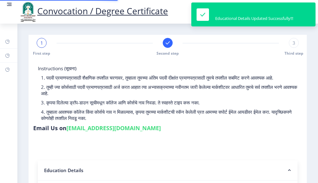
select select
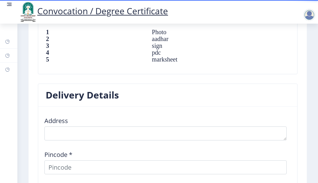
scroll to position [746, 0]
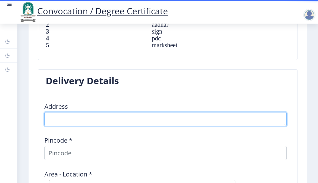
click at [101, 112] on textarea at bounding box center [165, 119] width 242 height 14
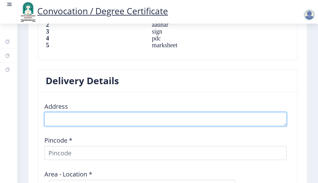
click at [101, 112] on textarea at bounding box center [165, 119] width 242 height 14
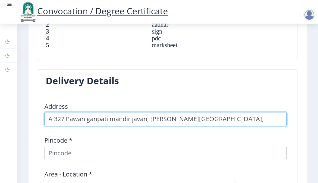
type textarea "A 327 Pawan ganpati mandir javan, [PERSON_NAME][GEOGRAPHIC_DATA], [GEOGRAPHIC_D…"
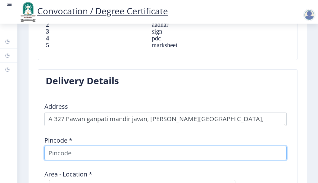
click at [119, 146] on input at bounding box center [165, 153] width 242 height 14
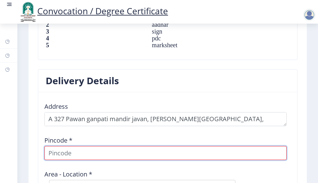
paste input "413006"
type input "413006"
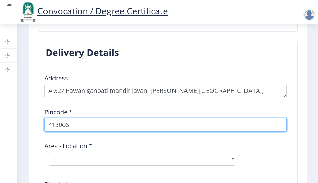
select select "6: Object"
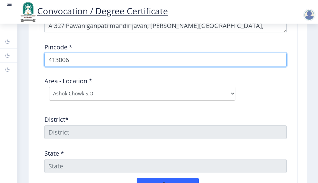
type input "413006"
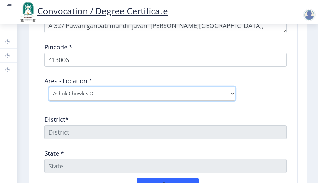
click at [111, 87] on select "Select Area Location [GEOGRAPHIC_DATA] Chowk S.O Kardehalli [PERSON_NAME] B.O M…" at bounding box center [142, 94] width 186 height 14
click at [49, 87] on select "Select Area Location Ashok Chowk S.O Kardehalli B.O Kumbhari B.O Midc Solapur S…" at bounding box center [142, 94] width 186 height 14
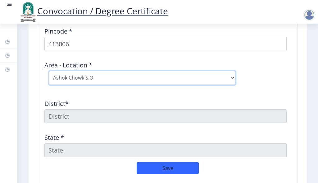
scroll to position [870, 0]
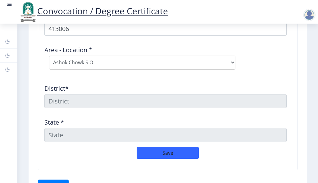
click at [85, 120] on div "State *" at bounding box center [168, 127] width 254 height 29
click at [93, 101] on div "Address Pincode * 413006 Area - Location * Select Area Location Ashok Chowk S.O…" at bounding box center [168, 60] width 254 height 174
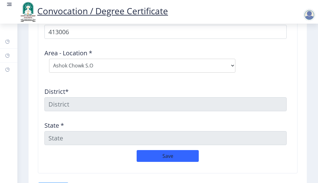
scroll to position [902, 0]
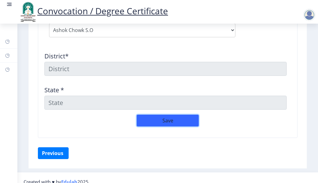
click at [175, 115] on button "Save" at bounding box center [168, 121] width 62 height 12
click at [180, 115] on button "Save" at bounding box center [168, 121] width 62 height 12
click at [154, 115] on button "Save" at bounding box center [168, 121] width 62 height 12
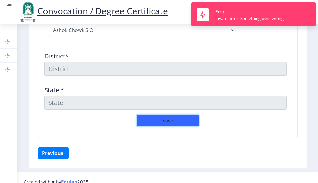
click at [154, 115] on button "Save" at bounding box center [168, 121] width 62 height 12
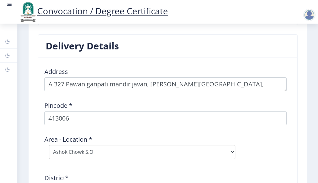
scroll to position [778, 0]
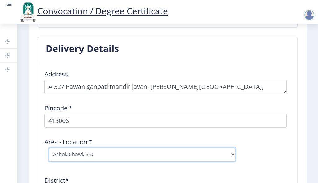
click at [186, 148] on select "Select Area Location Ashok Chowk S.O Kardehalli B.O Kumbhari B.O Midc Solapur S…" at bounding box center [142, 155] width 186 height 14
click at [49, 148] on select "Select Area Location Ashok Chowk S.O Kardehalli B.O Kumbhari B.O Midc Solapur S…" at bounding box center [142, 155] width 186 height 14
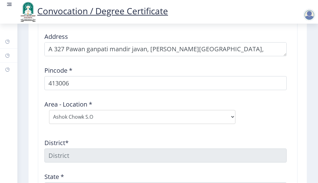
scroll to position [809, 0]
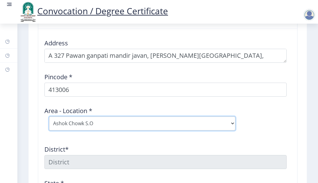
click at [100, 118] on select "Select Area Location Ashok Chowk S.O Kardehalli B.O Kumbhari B.O Midc Solapur S…" at bounding box center [142, 124] width 186 height 14
click at [49, 117] on select "Select Area Location Ashok Chowk S.O Kardehalli B.O Kumbhari B.O Midc Solapur S…" at bounding box center [142, 124] width 186 height 14
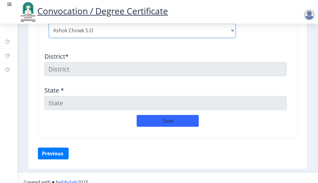
scroll to position [902, 0]
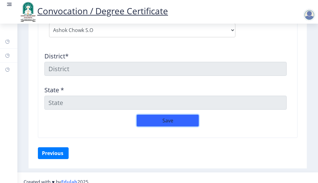
click at [175, 115] on button "Save" at bounding box center [168, 121] width 62 height 12
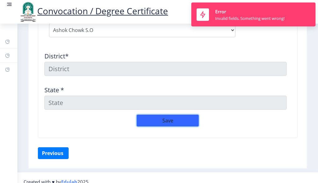
click at [184, 115] on button "Save" at bounding box center [168, 121] width 62 height 12
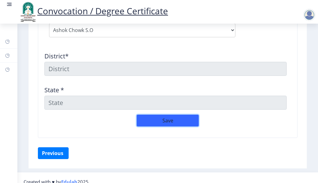
click at [183, 115] on button "Save" at bounding box center [168, 121] width 62 height 12
click at [166, 115] on button "Save" at bounding box center [168, 121] width 62 height 12
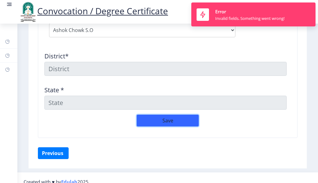
scroll to position [871, 0]
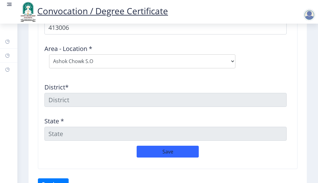
click at [98, 101] on div "Address Pincode * 413006 Area - Location * Select Area Location Ashok Chowk S.O…" at bounding box center [168, 59] width 254 height 174
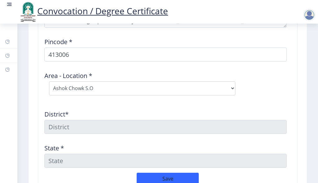
scroll to position [902, 0]
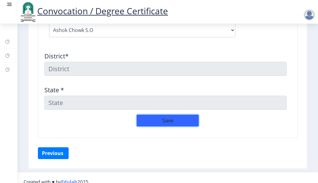
click at [176, 115] on button "Save" at bounding box center [168, 121] width 62 height 12
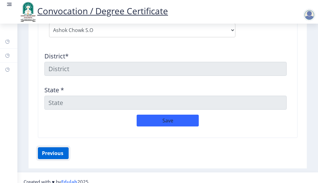
click at [51, 147] on button "Previous ‍" at bounding box center [53, 153] width 31 height 12
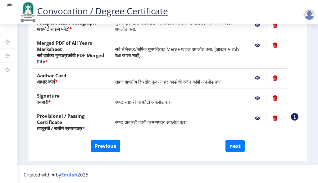
scroll to position [158, 0]
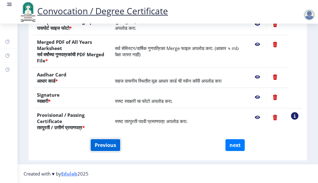
click at [97, 142] on button "Previous" at bounding box center [106, 145] width 30 height 12
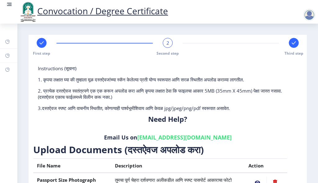
select select "External"
select select "English"
select select "2016"
select select "March"
select select "Grade B+"
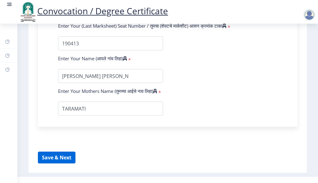
scroll to position [457, 0]
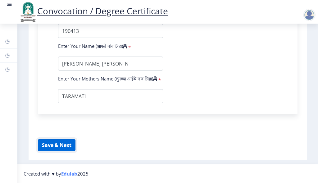
click at [59, 144] on button "Save & Next" at bounding box center [57, 145] width 38 height 12
select select
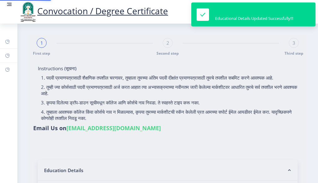
type input "2012032500209865"
select select "External"
select select "2016"
select select "March"
select select "Grade B+"
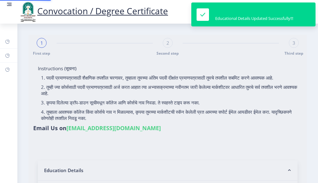
type input "190413"
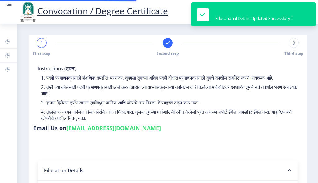
select select
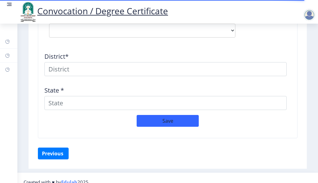
scroll to position [902, 0]
click at [154, 115] on button "Save" at bounding box center [168, 121] width 62 height 12
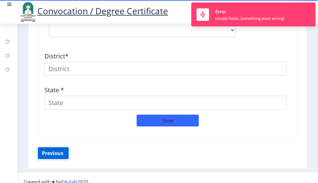
click at [44, 147] on button "Previous ‍" at bounding box center [53, 153] width 31 height 12
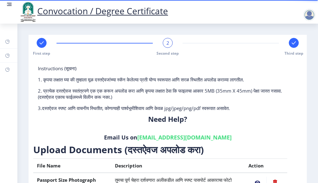
scroll to position [158, 0]
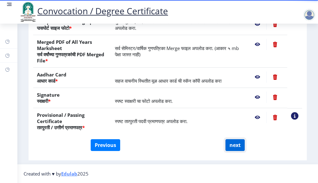
click at [234, 144] on button "next" at bounding box center [235, 145] width 19 height 12
select select
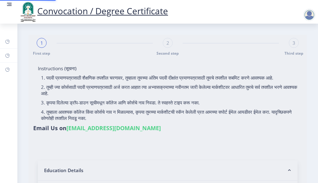
select select
type input "2012032500209865"
select select "External"
select select "2016"
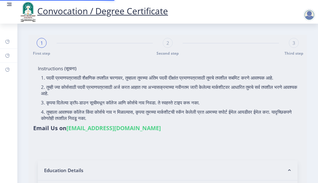
select select "March"
select select "Grade B+"
type input "190413"
select select "English"
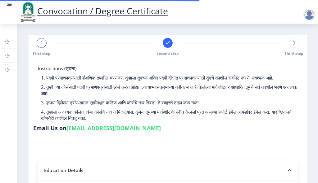
select select
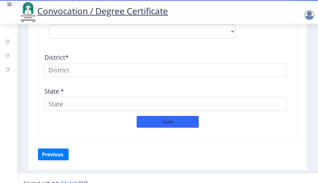
scroll to position [777, 0]
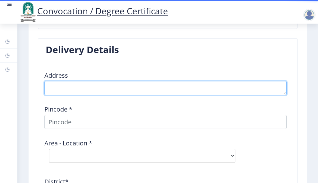
click at [76, 81] on textarea at bounding box center [165, 88] width 242 height 14
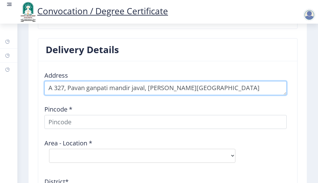
type textarea "A 327, Pavan ganpati mandir javal, karnik nagar solapur"
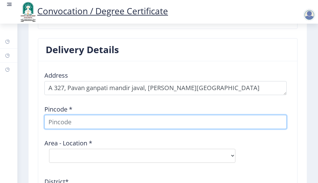
click at [84, 115] on input at bounding box center [165, 122] width 242 height 14
type input "413006"
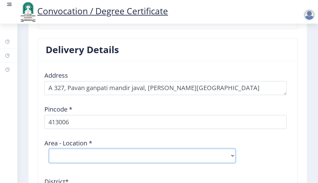
click at [89, 149] on select "Select Area Location Ashok Chowk S.O Kardehalli B.O Kumbhari B.O Midc Solapur S…" at bounding box center [142, 156] width 186 height 14
select select "1: Object"
click at [49, 149] on select "Select Area Location Ashok Chowk S.O Kardehalli B.O Kumbhari B.O Midc Solapur S…" at bounding box center [142, 156] width 186 height 14
type input "SOLAPUR"
type input "Maharashtra"
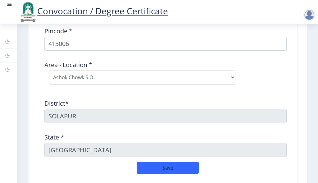
scroll to position [870, 0]
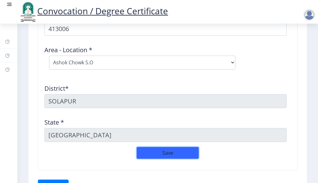
click at [153, 147] on button "Save" at bounding box center [168, 153] width 62 height 12
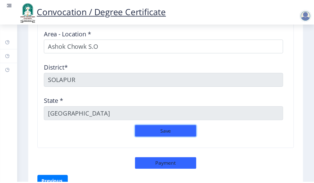
scroll to position [916, 0]
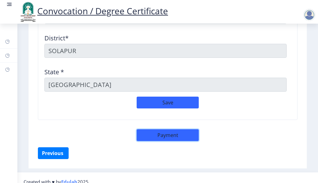
click at [158, 129] on button "Payment" at bounding box center [168, 135] width 62 height 12
select select "sealed"
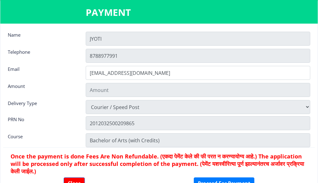
type input "1885"
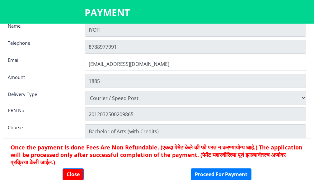
scroll to position [16, 0]
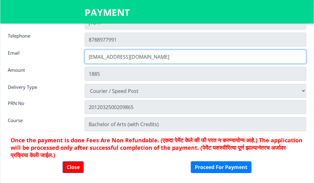
click at [134, 57] on input "[EMAIL_ADDRESS][DOMAIN_NAME]" at bounding box center [195, 57] width 221 height 14
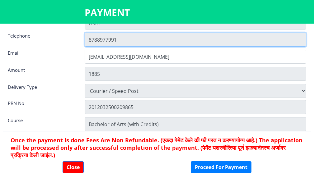
click at [116, 41] on input "8788977991" at bounding box center [195, 40] width 221 height 14
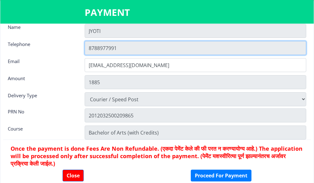
scroll to position [0, 0]
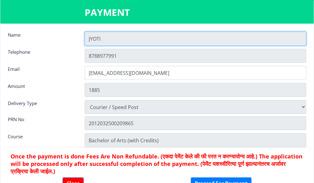
click at [104, 35] on input "JYOTI" at bounding box center [195, 39] width 221 height 14
click at [105, 40] on input "JYOTI" at bounding box center [195, 39] width 221 height 14
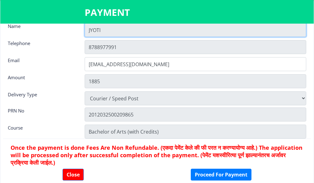
scroll to position [16, 0]
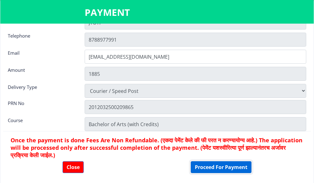
click at [238, 167] on button "Proceed For Payment" at bounding box center [220, 167] width 61 height 12
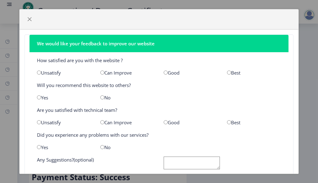
click at [164, 72] on input "radio" at bounding box center [166, 73] width 4 height 4
radio input "true"
click at [102, 98] on input "radio" at bounding box center [102, 97] width 4 height 4
radio input "true"
click at [164, 122] on input "radio" at bounding box center [166, 122] width 4 height 4
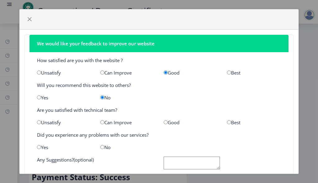
radio input "true"
click at [40, 148] on input "radio" at bounding box center [39, 147] width 4 height 4
radio input "true"
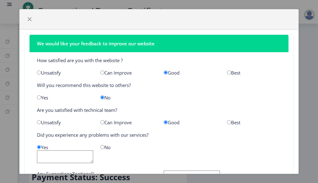
click at [101, 147] on input "radio" at bounding box center [102, 147] width 4 height 4
radio input "true"
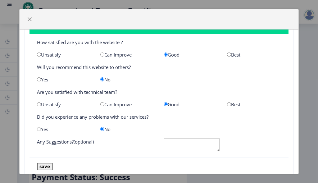
scroll to position [34, 0]
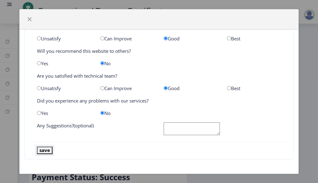
click at [46, 149] on button "save" at bounding box center [45, 150] width 16 height 7
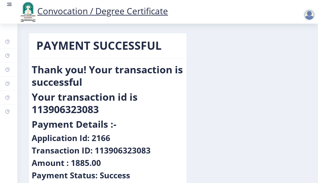
scroll to position [0, 0]
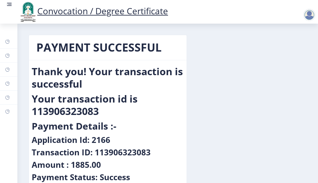
click at [136, 107] on h2 "Your transaction id is 113906323083" at bounding box center [108, 105] width 152 height 25
drag, startPoint x: 136, startPoint y: 107, endPoint x: 115, endPoint y: 123, distance: 26.4
click at [115, 123] on h3 "Payment Details :-" at bounding box center [74, 126] width 85 height 12
click at [108, 112] on h2 "Your transaction id is 113906323083" at bounding box center [108, 105] width 152 height 25
click at [152, 64] on nb-card-body "Thank you! Your transaction is successful Your transaction id is 113906323083 P…" at bounding box center [108, 124] width 158 height 129
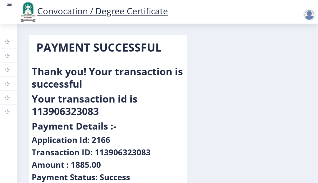
click at [123, 12] on link "Convocation / Degree Certificate" at bounding box center [93, 11] width 149 height 12
click at [99, 45] on h1 "PAYMENT SUCCESSFUL" at bounding box center [107, 47] width 143 height 15
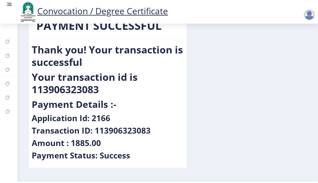
scroll to position [39, 0]
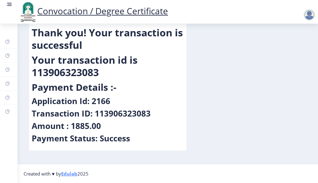
click at [116, 111] on h4 "Transaction ID: 113906323083" at bounding box center [91, 113] width 119 height 10
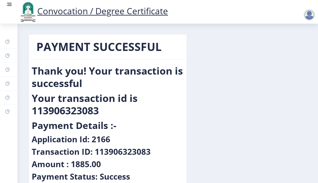
scroll to position [0, 0]
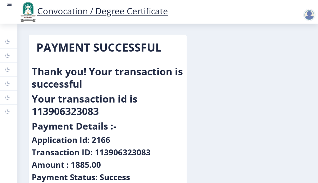
click at [94, 48] on h1 "PAYMENT SUCCESSFUL" at bounding box center [107, 47] width 143 height 15
click at [9, 2] on rect at bounding box center [9, 4] width 6 height 6
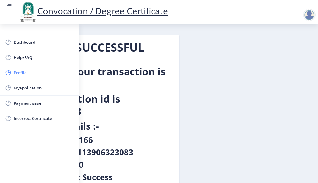
click at [47, 72] on span "Profile" at bounding box center [44, 72] width 61 height 7
select select "[DEMOGRAPHIC_DATA]"
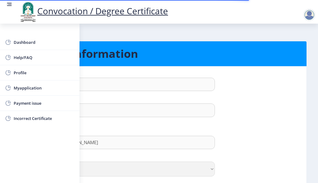
click at [240, 89] on div "JYOTI" at bounding box center [159, 84] width 290 height 13
click at [234, 80] on div "JYOTI" at bounding box center [159, 84] width 290 height 13
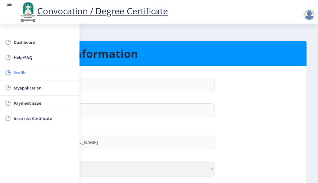
click at [18, 73] on span "Profile" at bounding box center [44, 72] width 61 height 7
click at [22, 72] on span "Profile" at bounding box center [44, 72] width 61 height 7
click at [15, 71] on span "Profile" at bounding box center [44, 72] width 61 height 7
click at [154, 67] on nb-card-body "First Name : JYOTI Last Name: [PERSON_NAME] Full Name : (As on marksheet) [PERS…" at bounding box center [159, 158] width 305 height 184
click at [178, 57] on h1 "Personal Information" at bounding box center [159, 53] width 280 height 15
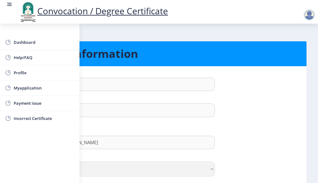
click at [244, 157] on div "Gender :" at bounding box center [159, 158] width 290 height 6
click at [51, 89] on span "Myapplication" at bounding box center [44, 87] width 61 height 7
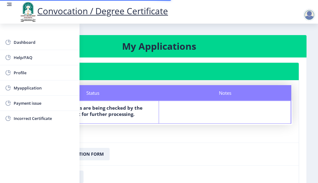
click at [148, 133] on nb-card-body "Status Notes Status Your documents are being checked by the department for furt…" at bounding box center [159, 111] width 280 height 62
click at [259, 25] on nb-layout-column "My Applications Application 2166 Status Notes Status Your documents are being c…" at bounding box center [159, 120] width 318 height 192
click at [136, 28] on nb-layout-column "My Applications Application 2166 Status Notes Status Your documents are being c…" at bounding box center [159, 120] width 318 height 192
drag, startPoint x: 137, startPoint y: 145, endPoint x: 193, endPoint y: 98, distance: 72.7
click at [137, 145] on nb-card-footer "Download Application Form" at bounding box center [159, 154] width 280 height 23
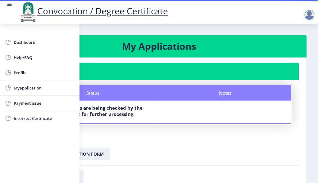
click at [311, 15] on div at bounding box center [309, 15] width 12 height 12
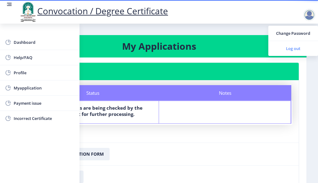
click at [291, 48] on span "Log out" at bounding box center [293, 48] width 40 height 7
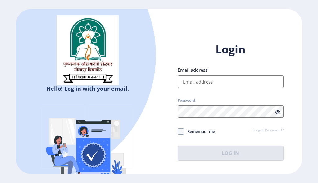
click at [203, 85] on input "Email address:" at bounding box center [231, 82] width 106 height 12
type input "[EMAIL_ADDRESS][DOMAIN_NAME]"
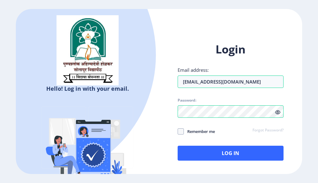
click at [276, 111] on icon at bounding box center [277, 112] width 5 height 5
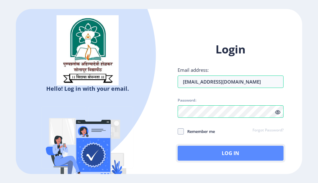
click at [207, 152] on button "Log In" at bounding box center [231, 153] width 106 height 15
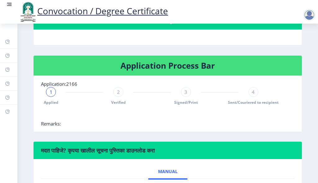
scroll to position [141, 0]
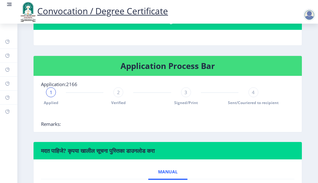
click at [119, 88] on div "2" at bounding box center [118, 92] width 10 height 10
click at [118, 89] on span "2" at bounding box center [118, 92] width 3 height 6
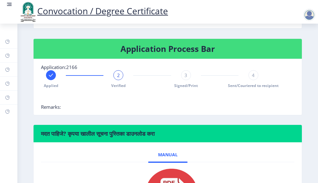
scroll to position [172, 0]
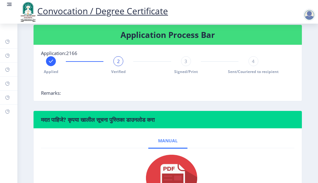
click at [166, 139] on span "Manual" at bounding box center [168, 140] width 20 height 5
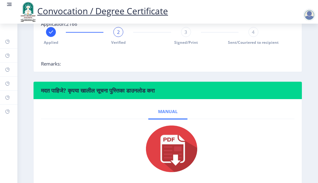
scroll to position [234, 0]
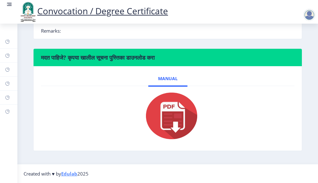
click at [171, 123] on img at bounding box center [168, 116] width 62 height 50
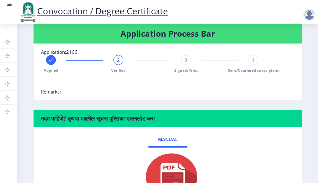
scroll to position [172, 0]
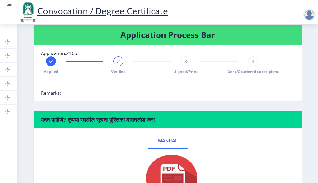
click at [45, 91] on span "Remarks:" at bounding box center [51, 93] width 20 height 6
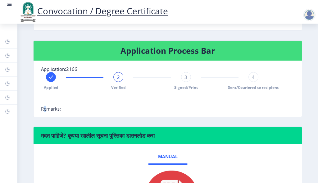
scroll to position [141, 0]
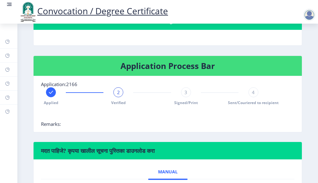
click at [116, 94] on div "2" at bounding box center [118, 92] width 10 height 10
click at [182, 91] on div "3" at bounding box center [186, 92] width 10 height 10
click at [252, 90] on span "4" at bounding box center [253, 92] width 3 height 6
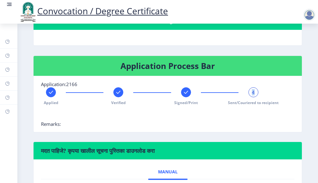
click at [252, 90] on span "4" at bounding box center [253, 92] width 3 height 6
click at [49, 93] on rect at bounding box center [51, 92] width 6 height 6
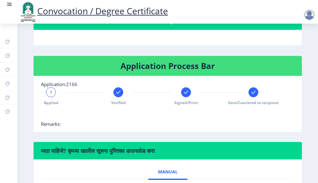
click at [49, 93] on div "1" at bounding box center [51, 92] width 10 height 10
click at [51, 93] on span "1" at bounding box center [51, 92] width 3 height 6
click at [115, 92] on rect at bounding box center [118, 92] width 6 height 6
click at [187, 91] on g at bounding box center [186, 92] width 6 height 6
click at [253, 91] on rect at bounding box center [253, 92] width 6 height 6
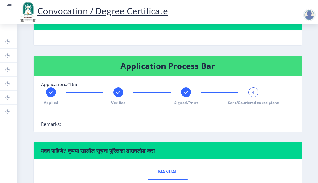
click at [119, 91] on rect at bounding box center [118, 92] width 6 height 6
click at [183, 93] on rect at bounding box center [186, 92] width 6 height 6
click at [241, 89] on div "Applied Verified 3 Signed/Print Sent/Couriered to recipient" at bounding box center [152, 96] width 222 height 18
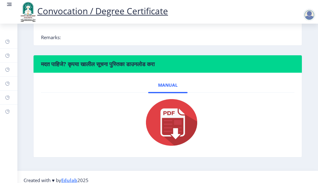
scroll to position [234, 0]
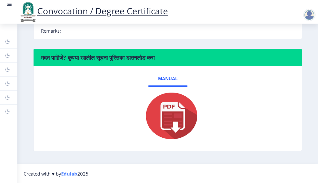
click at [96, 119] on div at bounding box center [168, 116] width 234 height 50
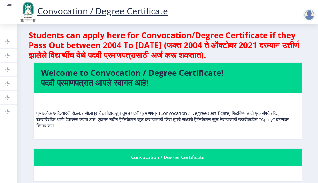
scroll to position [0, 0]
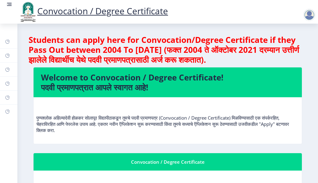
click at [144, 163] on div "Convocation / Degree Certificate" at bounding box center [168, 161] width 254 height 7
click at [166, 159] on div "Convocation / Degree Certificate" at bounding box center [168, 161] width 254 height 7
click at [72, 121] on p "पुण्यश्लोक अहिल्यादेवी होळकर सोलापूर विद्यापीठाकडून तुमचे पदवी प्रमाणपत्र (Conv…" at bounding box center [167, 117] width 263 height 31
click at [137, 79] on h4 "Welcome to Convocation / Degree Certificate! पदवी प्रमाणपत्रात आपले स्वागत आहे!" at bounding box center [168, 82] width 254 height 20
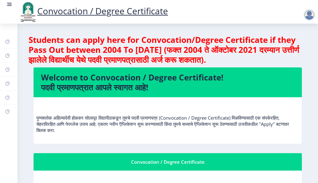
click at [99, 56] on h4 "Students can apply here for Convocation/Degree Certificate if they Pass Out bet…" at bounding box center [168, 50] width 278 height 30
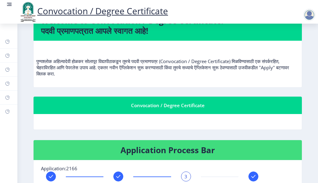
scroll to position [62, 0]
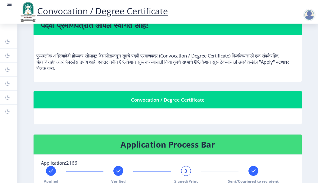
click at [148, 99] on div "Convocation / Degree Certificate" at bounding box center [168, 99] width 254 height 7
click at [143, 143] on h4 "Application Process Bar" at bounding box center [168, 145] width 254 height 10
click at [117, 171] on rect at bounding box center [118, 171] width 6 height 6
click at [252, 172] on icon at bounding box center [253, 170] width 4 height 3
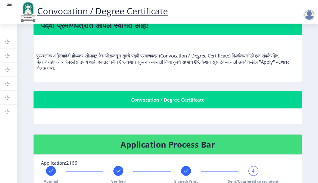
click at [188, 170] on rect at bounding box center [186, 171] width 6 height 6
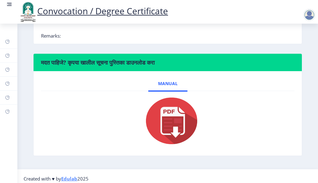
scroll to position [234, 0]
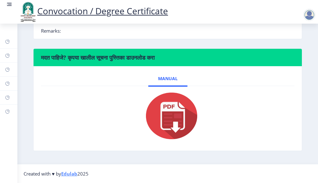
click at [99, 119] on div at bounding box center [168, 116] width 234 height 50
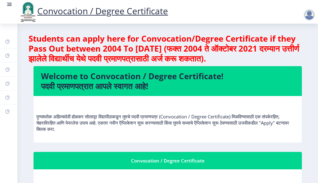
scroll to position [0, 0]
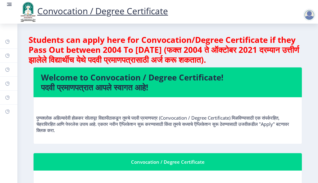
click at [306, 17] on div at bounding box center [309, 15] width 12 height 12
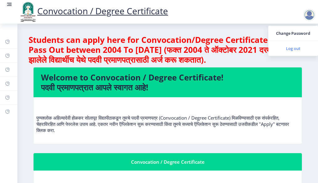
click at [286, 51] on span "Log out" at bounding box center [293, 48] width 40 height 7
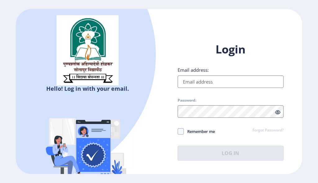
click at [227, 82] on input "Email address:" at bounding box center [231, 82] width 106 height 12
type input "[EMAIL_ADDRESS][DOMAIN_NAME]"
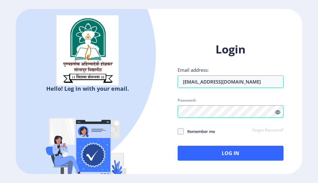
click at [277, 114] on icon at bounding box center [277, 112] width 5 height 5
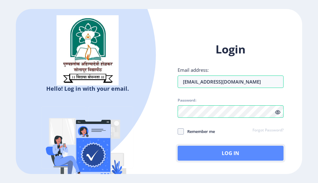
click at [208, 156] on button "Log In" at bounding box center [231, 153] width 106 height 15
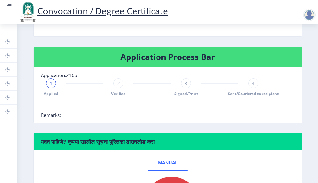
scroll to position [141, 0]
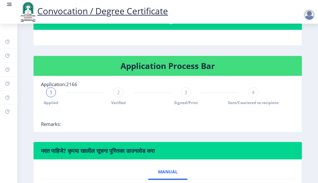
click at [192, 130] on nb-card-body "Application:2166 1 Applied 2 Verified 3 Signed/Print 4 Sent/Couriered to recipi…" at bounding box center [168, 104] width 268 height 56
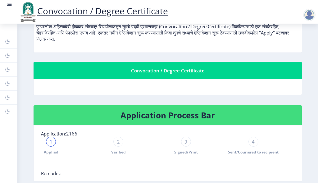
scroll to position [124, 0]
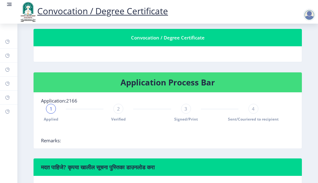
click at [120, 110] on div "2" at bounding box center [118, 109] width 10 height 10
click at [51, 108] on rect at bounding box center [51, 109] width 6 height 6
click at [51, 110] on span "1" at bounding box center [51, 109] width 3 height 6
click at [50, 109] on span "1" at bounding box center [51, 109] width 3 height 6
click at [51, 110] on span "1" at bounding box center [51, 109] width 3 height 6
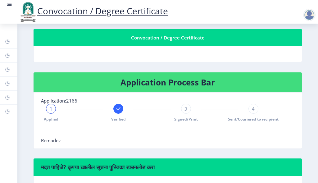
click at [51, 110] on span "1" at bounding box center [51, 109] width 3 height 6
click at [51, 109] on span "1" at bounding box center [51, 109] width 3 height 6
click at [48, 109] on div "1" at bounding box center [51, 109] width 10 height 10
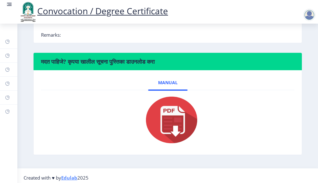
scroll to position [234, 0]
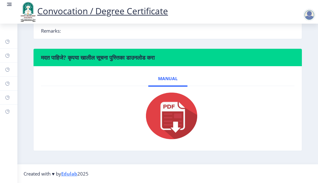
click at [166, 111] on img at bounding box center [168, 116] width 62 height 50
click at [118, 93] on div at bounding box center [168, 116] width 234 height 50
click at [165, 79] on span "Manual" at bounding box center [168, 78] width 20 height 5
click at [164, 78] on span "Manual" at bounding box center [168, 78] width 20 height 5
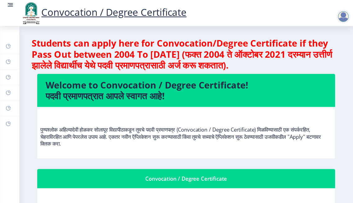
scroll to position [0, 0]
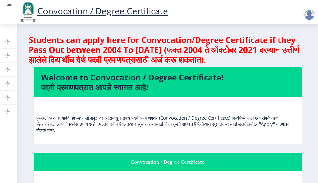
click at [85, 8] on link "Convocation / Degree Certificate" at bounding box center [93, 11] width 149 height 12
click at [10, 5] on rect at bounding box center [10, 4] width 4 height 1
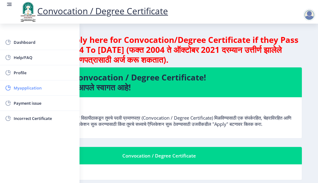
click at [36, 87] on span "Myapplication" at bounding box center [44, 87] width 61 height 7
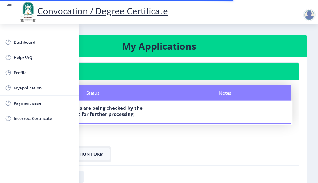
click at [98, 156] on button "Download Application Form" at bounding box center [68, 154] width 83 height 12
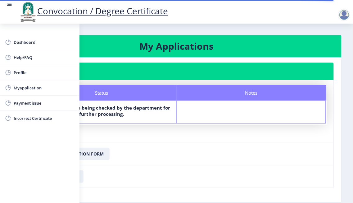
click at [182, 52] on nb-card-header "My Applications" at bounding box center [176, 46] width 330 height 22
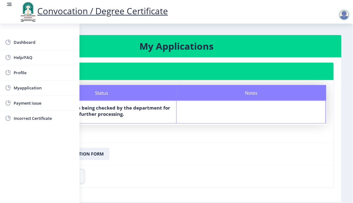
click at [80, 178] on button "Download Receipt" at bounding box center [55, 177] width 57 height 12
